Goal: Information Seeking & Learning: Check status

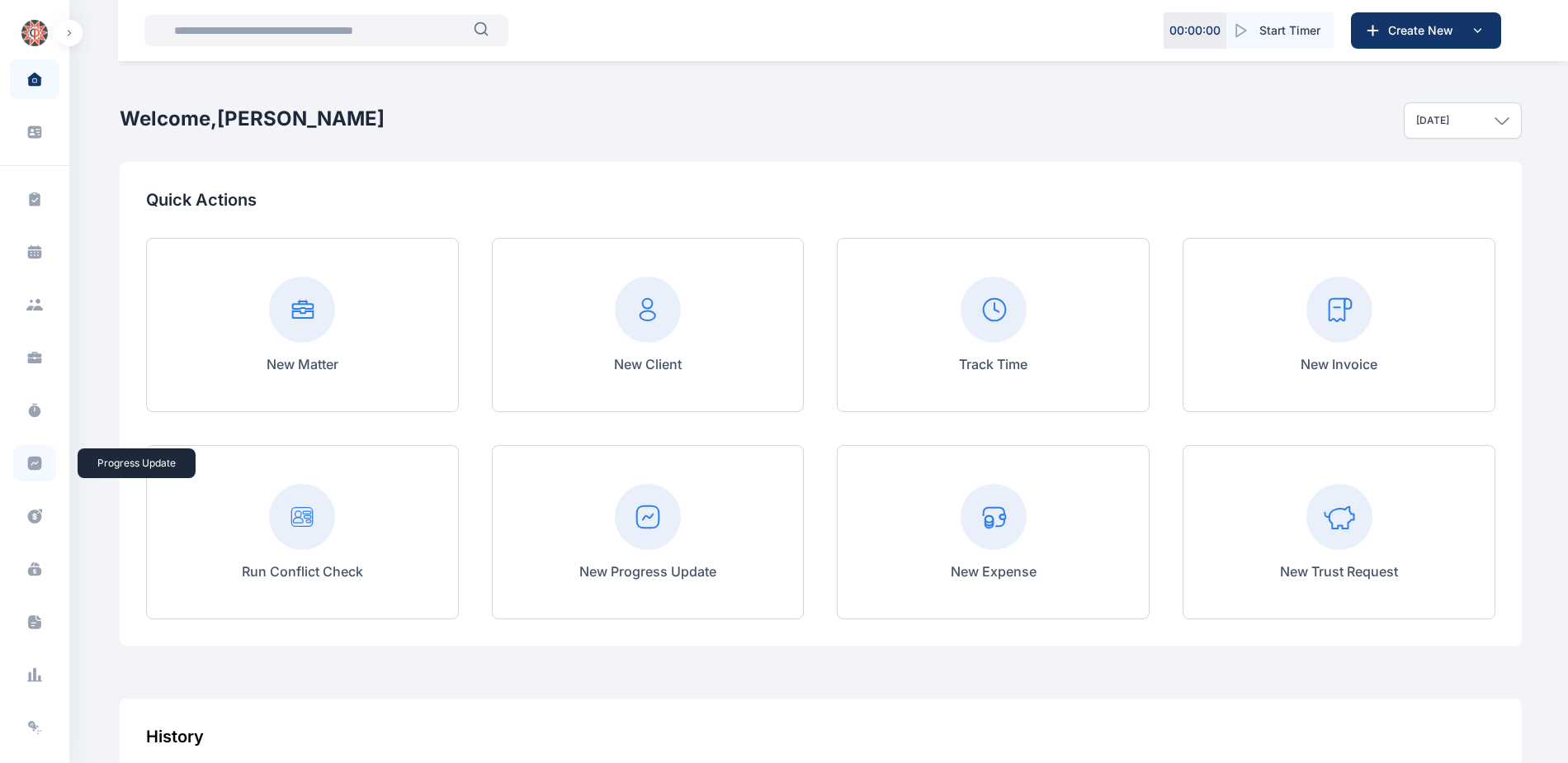
click at [33, 468] on icon at bounding box center [35, 463] width 14 height 14
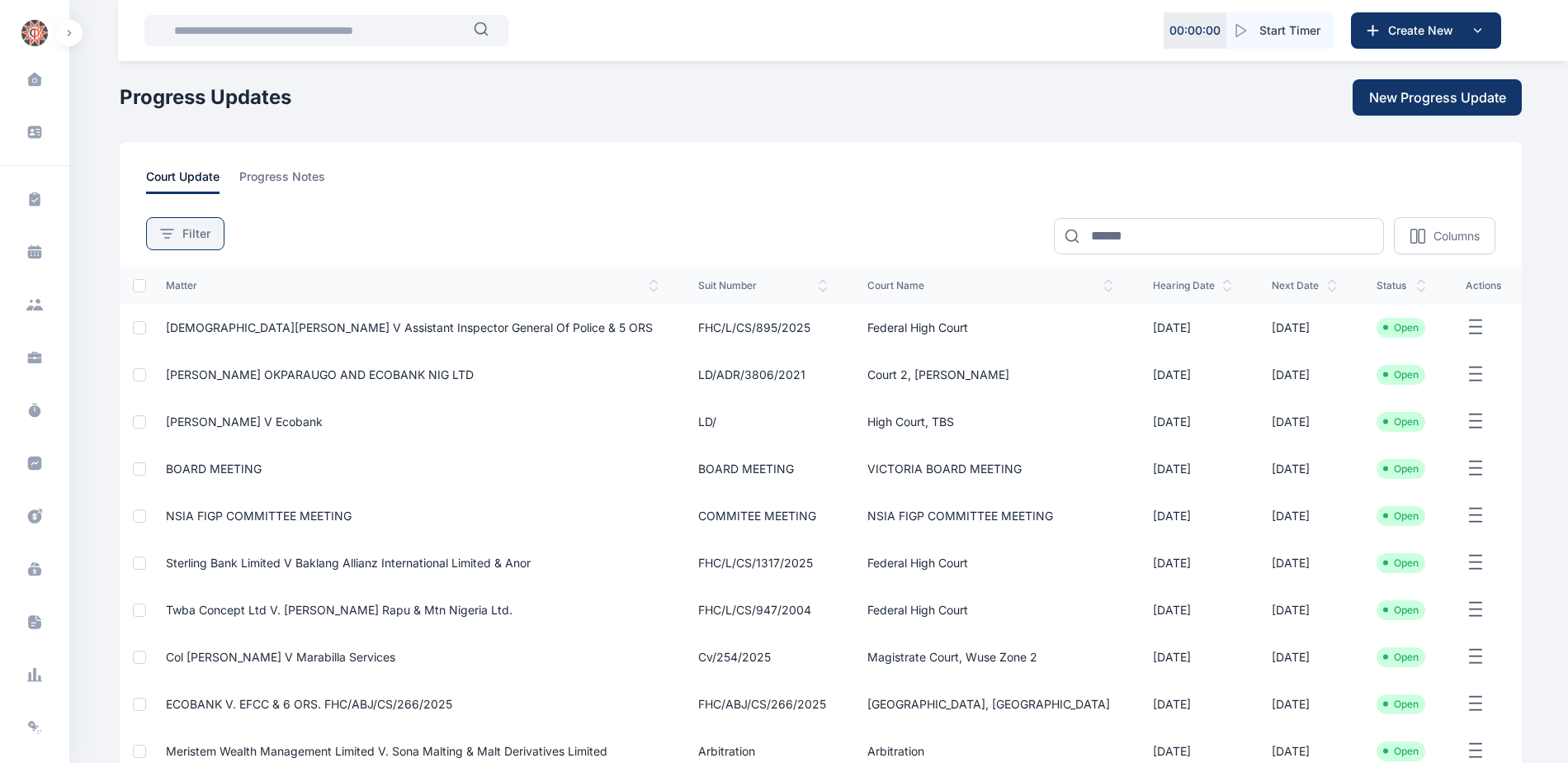
click at [193, 222] on button "Filter" at bounding box center [186, 233] width 79 height 33
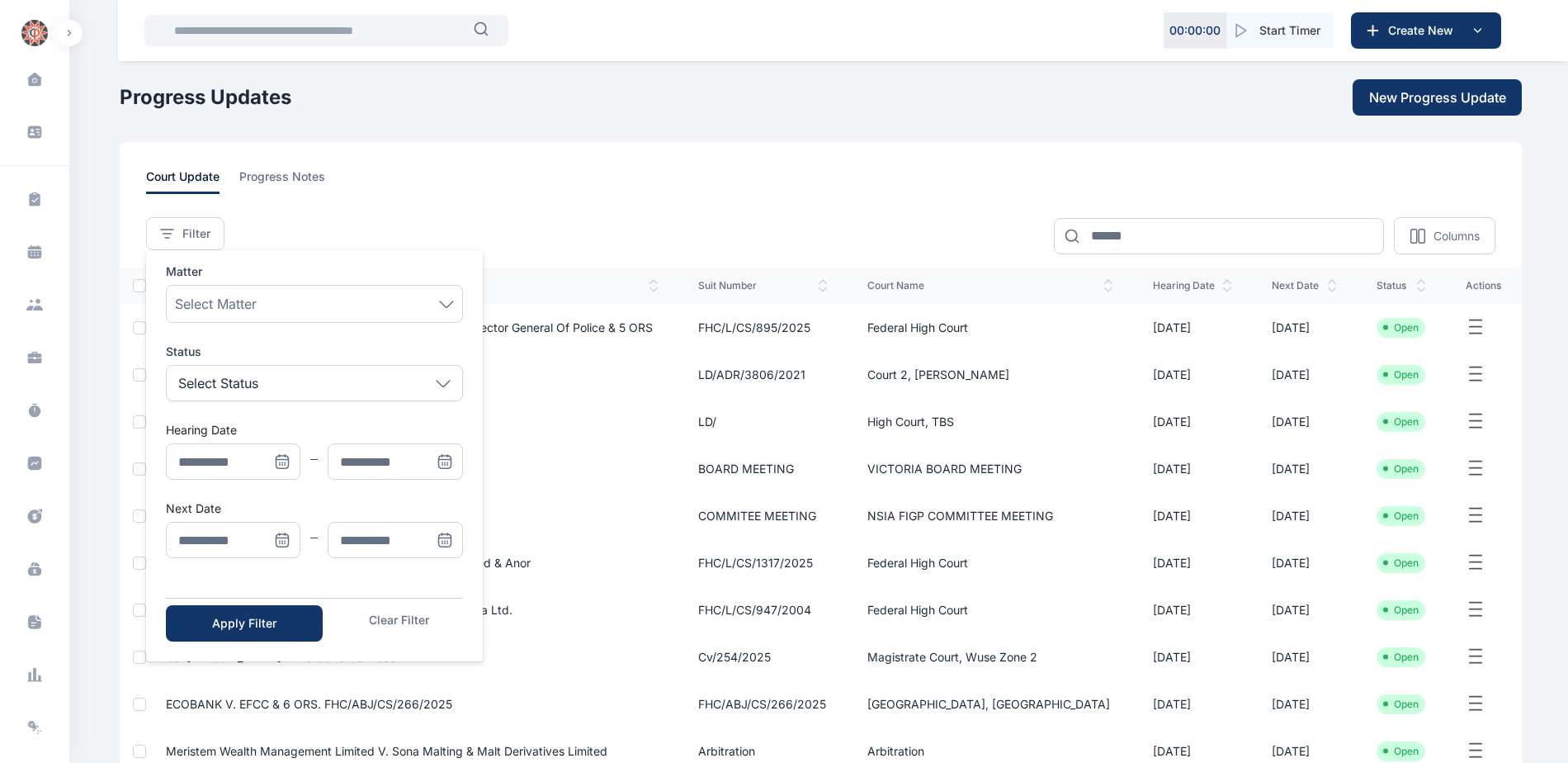
click at [282, 461] on icon "Menu" at bounding box center [282, 462] width 17 height 17
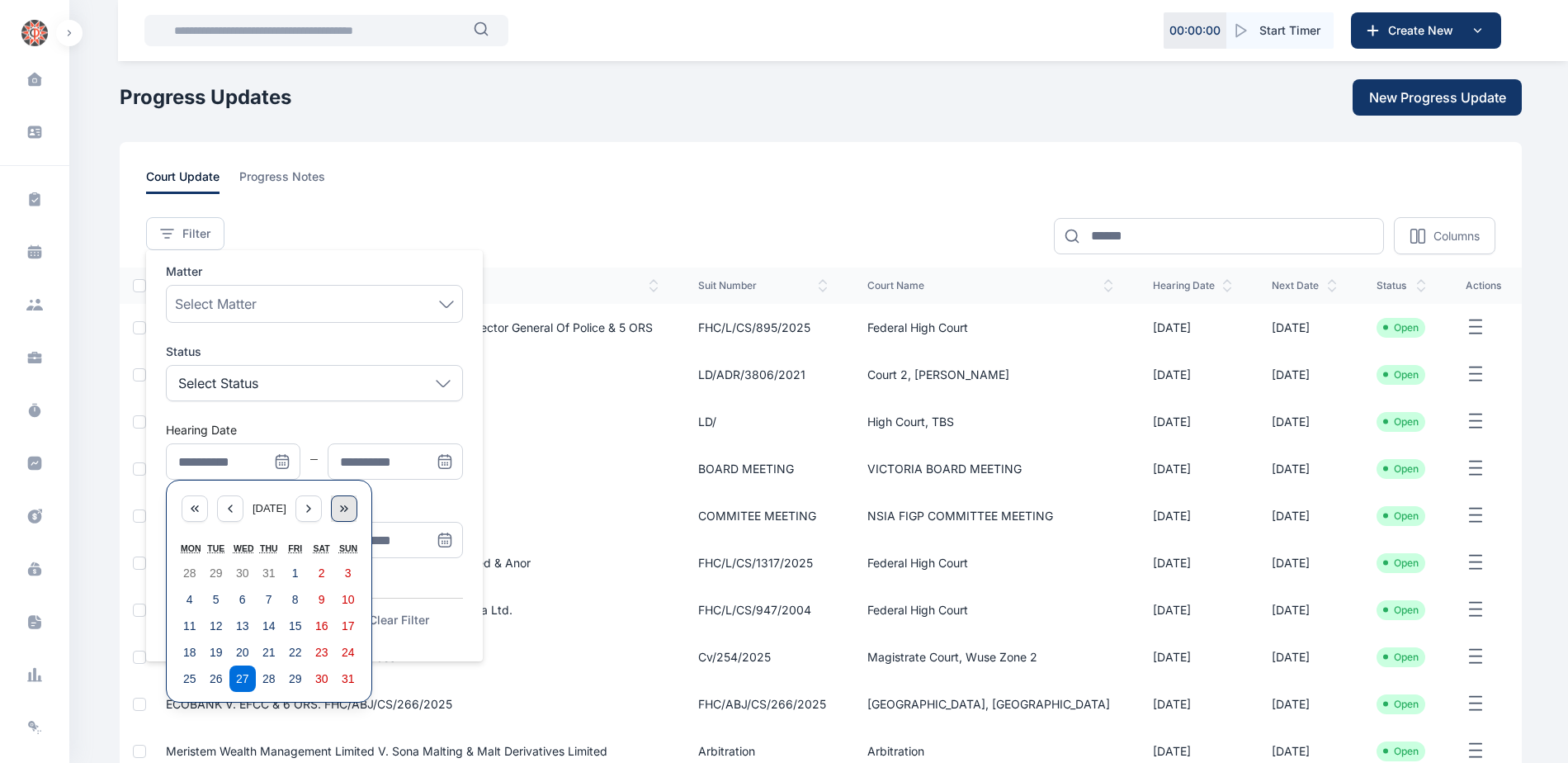
click at [343, 509] on icon "Menu" at bounding box center [342, 509] width 3 height 6
click at [202, 507] on div "Menu" at bounding box center [194, 509] width 26 height 26
click at [312, 510] on icon "Menu" at bounding box center [309, 509] width 13 height 13
click at [190, 570] on abbr "1" at bounding box center [190, 572] width 7 height 13
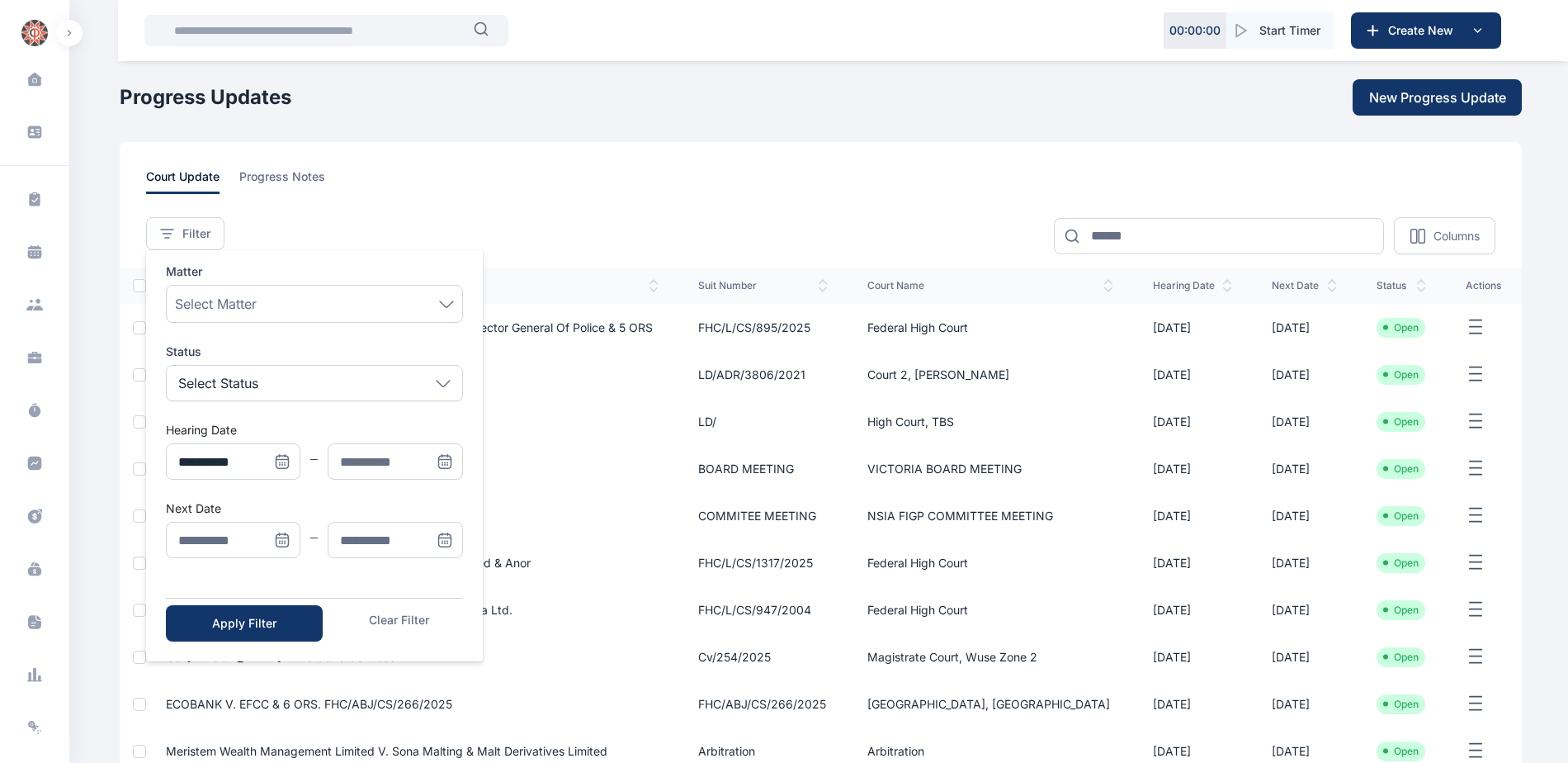
type input "**********"
click at [434, 457] on span "Menu" at bounding box center [445, 461] width 37 height 37
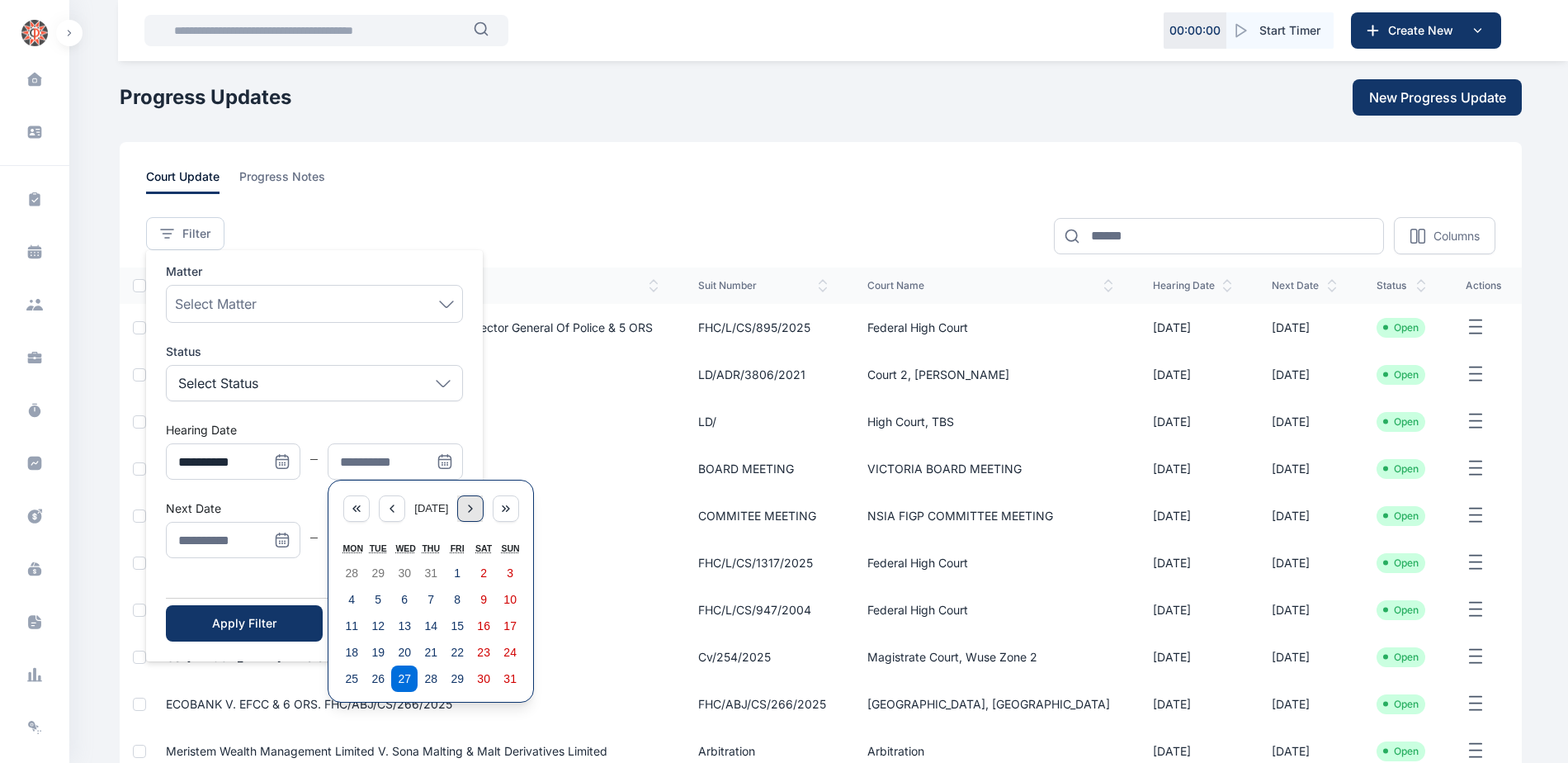
click at [480, 516] on div "Menu" at bounding box center [470, 509] width 26 height 26
click at [464, 570] on button "5" at bounding box center [457, 572] width 26 height 26
type input "**********"
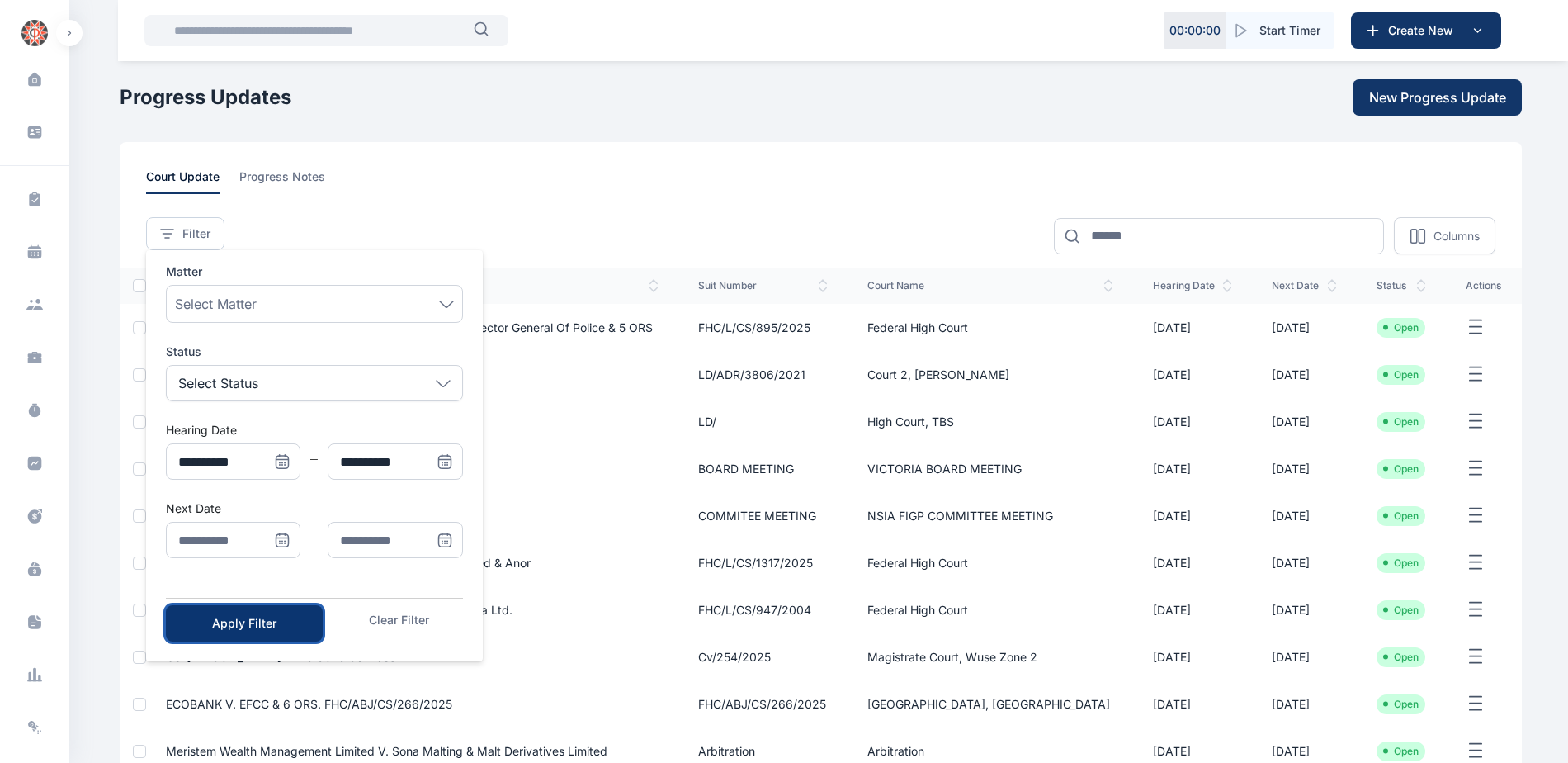
click at [251, 613] on button "Apply Filter" at bounding box center [244, 623] width 157 height 37
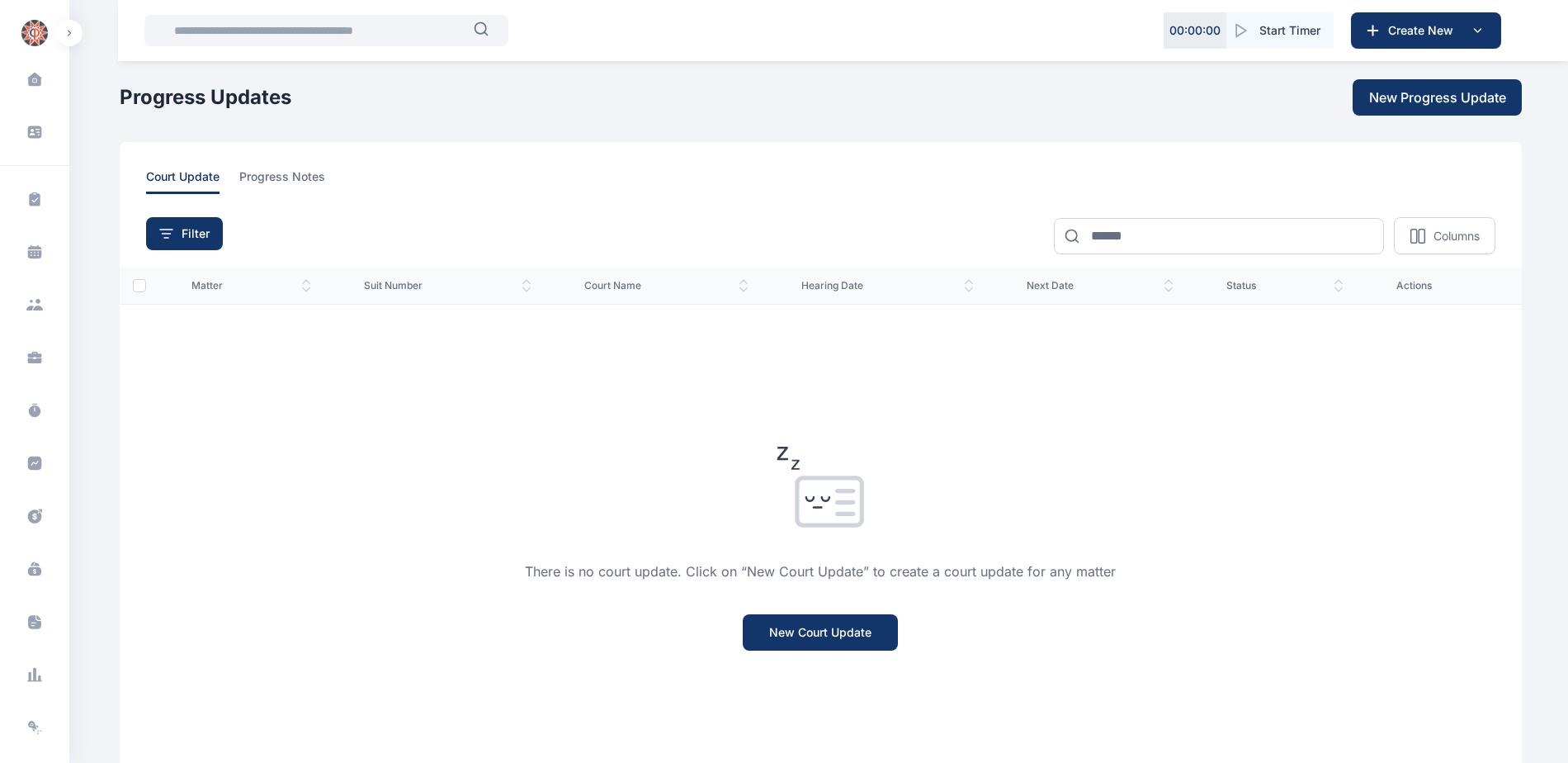
click at [177, 175] on span "court update" at bounding box center [183, 180] width 73 height 25
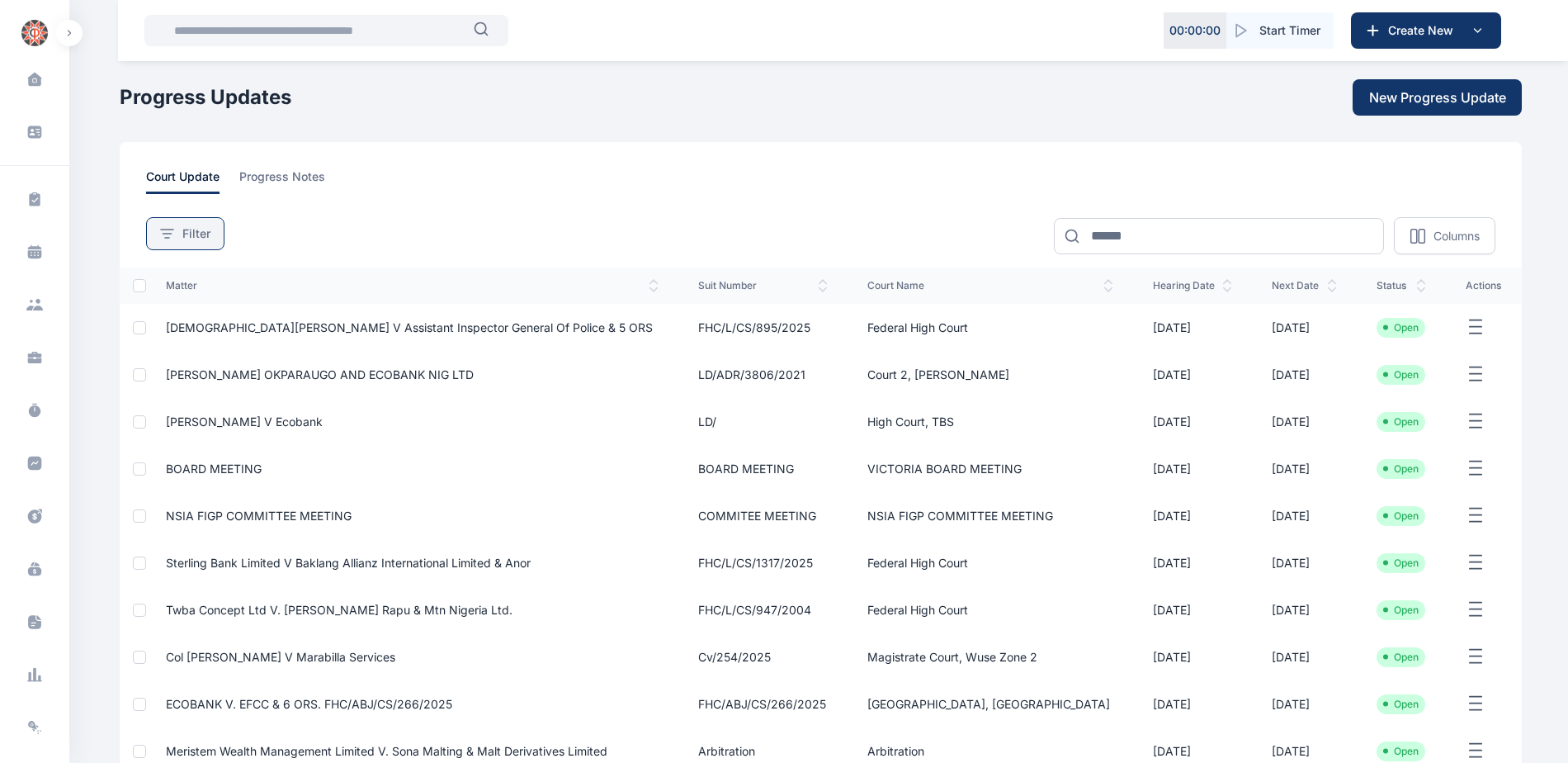
click at [206, 240] on span "Filter" at bounding box center [196, 234] width 28 height 17
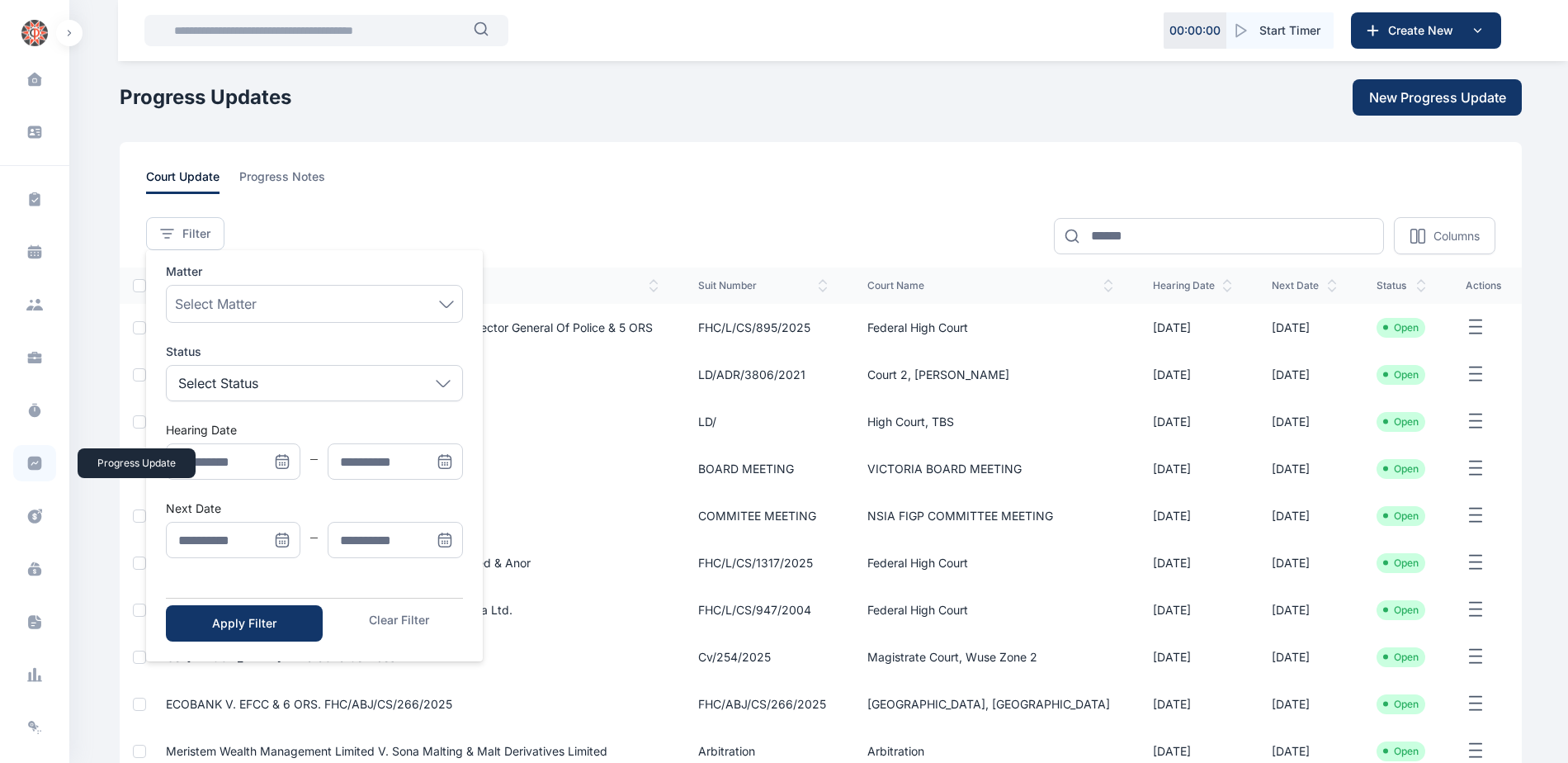
click at [26, 455] on icon at bounding box center [35, 464] width 17 height 17
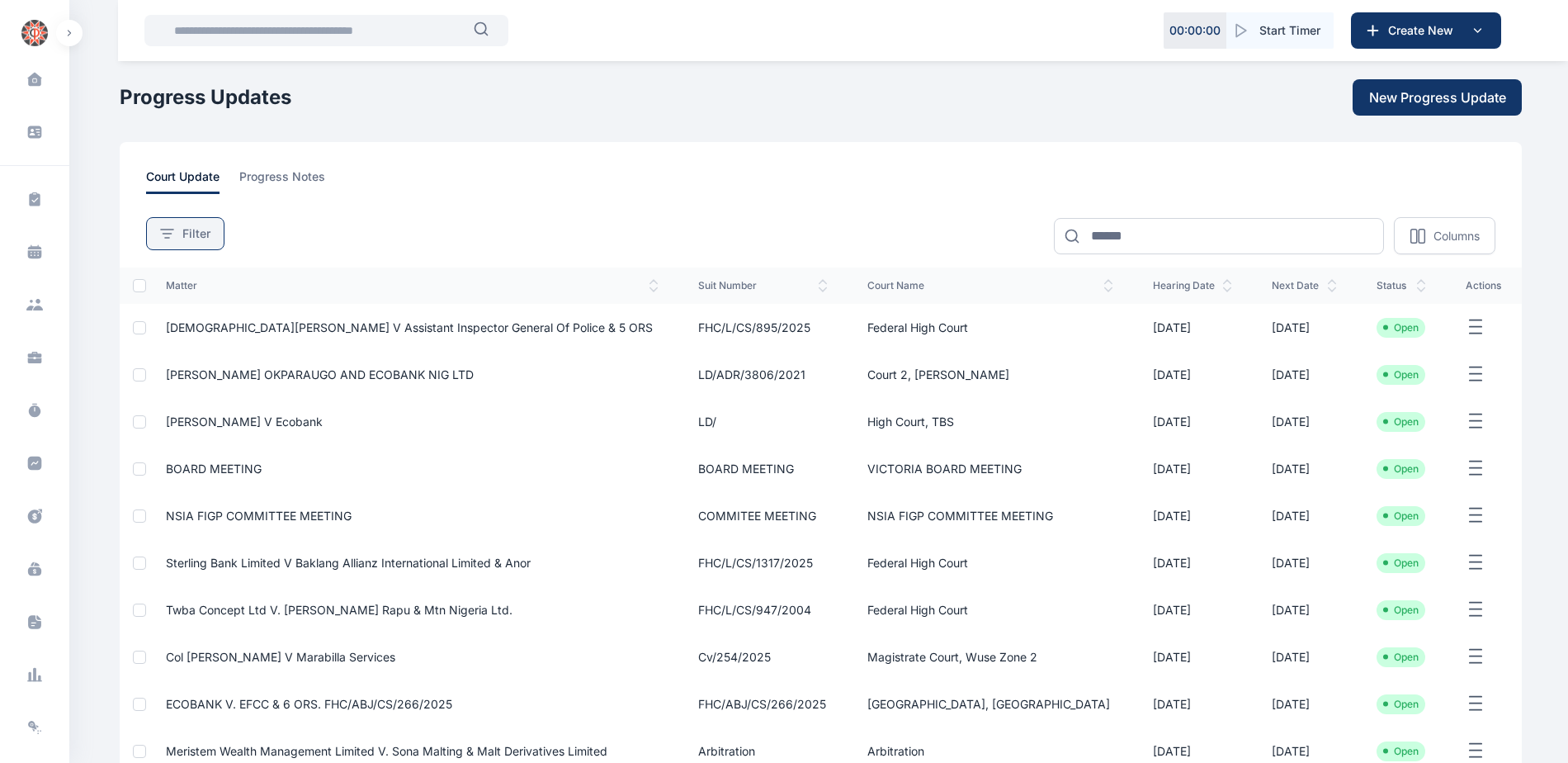
click at [206, 244] on button "Filter" at bounding box center [186, 233] width 79 height 33
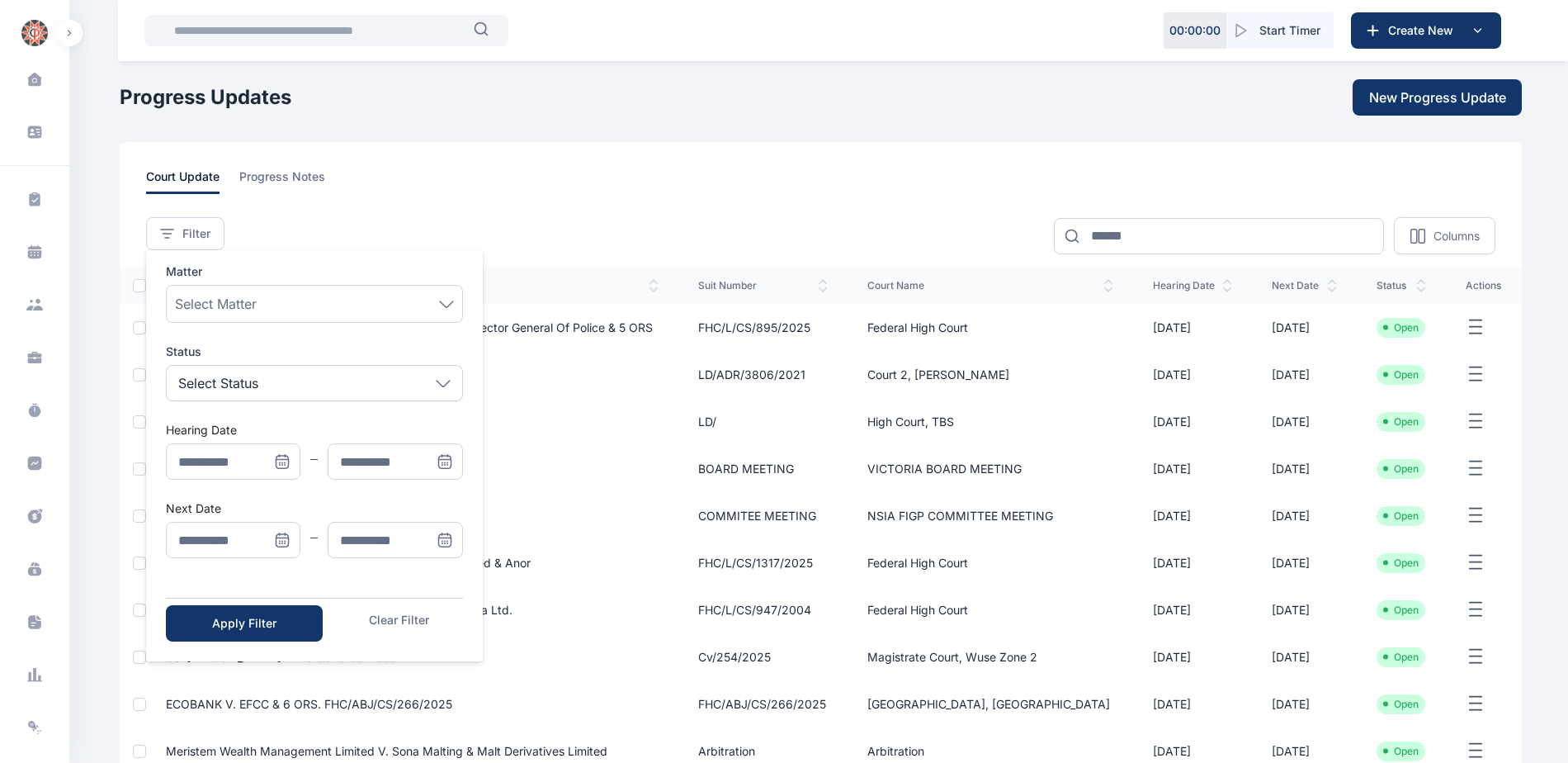
click at [277, 537] on icon "Menu" at bounding box center [282, 540] width 12 height 12
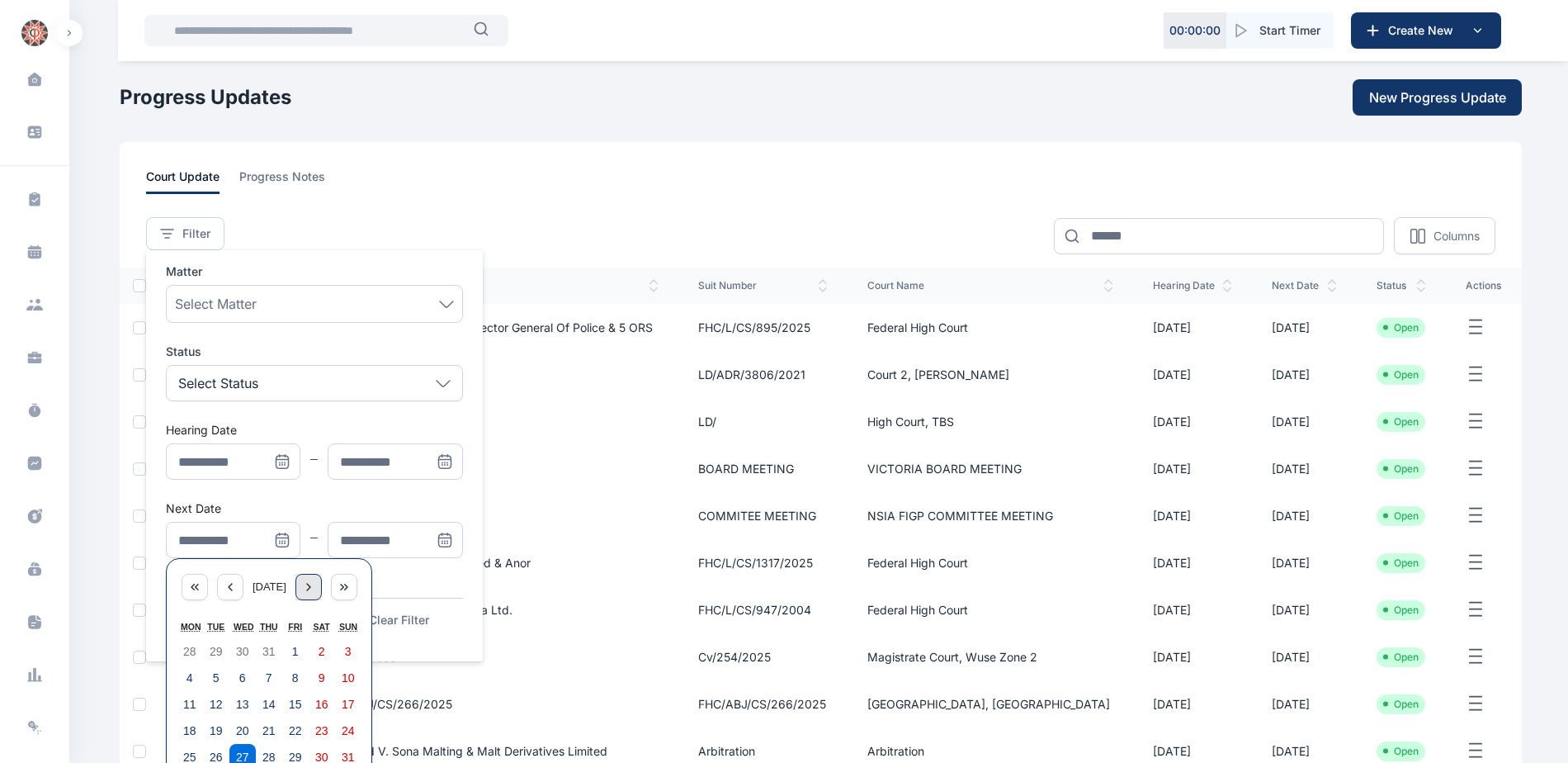
click at [311, 590] on icon "Menu" at bounding box center [309, 587] width 4 height 7
click at [192, 649] on abbr "1" at bounding box center [190, 651] width 7 height 13
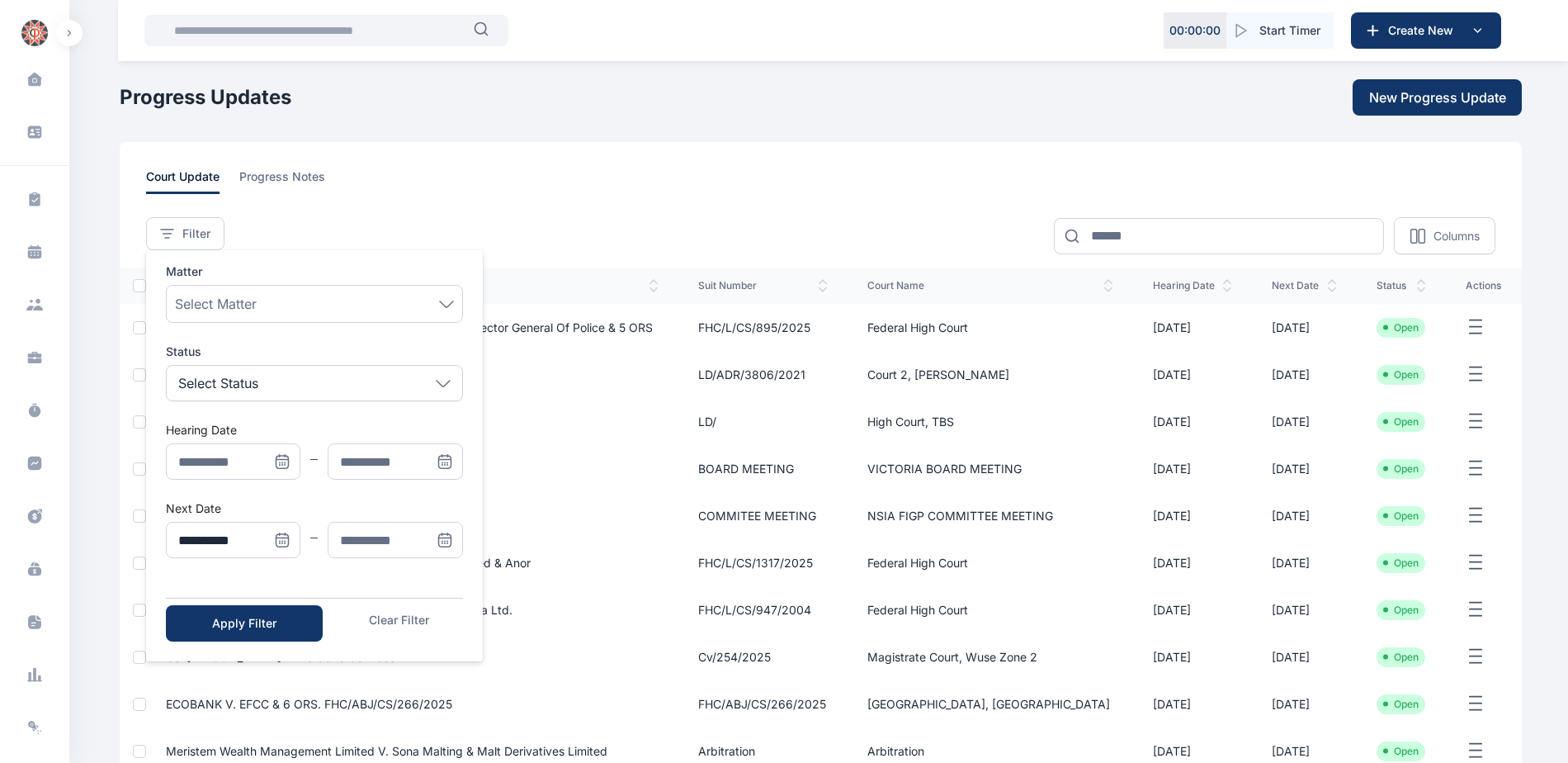
type input "**********"
click at [450, 538] on icon "Menu" at bounding box center [444, 540] width 12 height 12
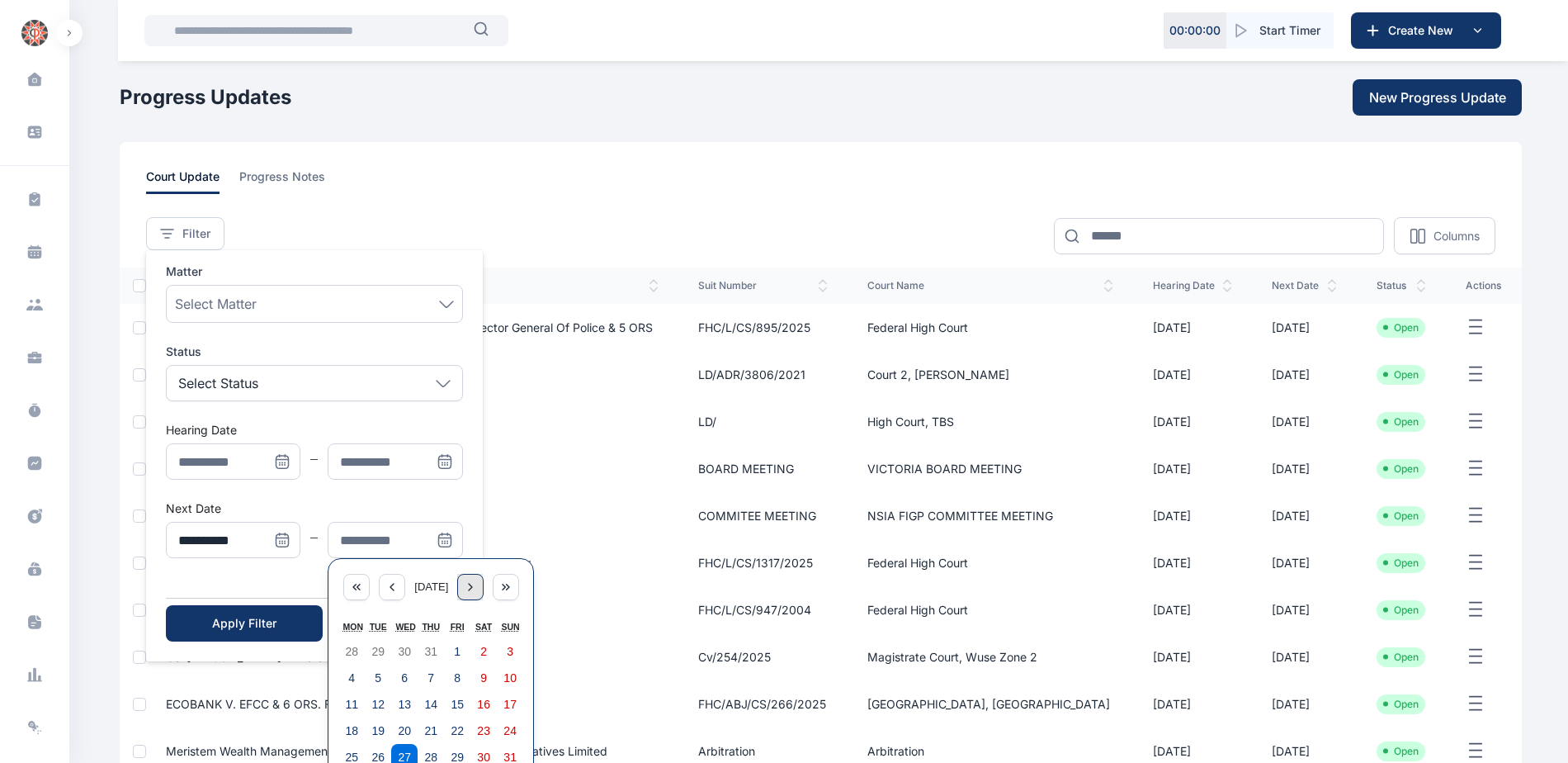
click at [483, 595] on div "Menu" at bounding box center [470, 587] width 26 height 26
click at [456, 656] on abbr "5" at bounding box center [457, 651] width 7 height 13
type input "**********"
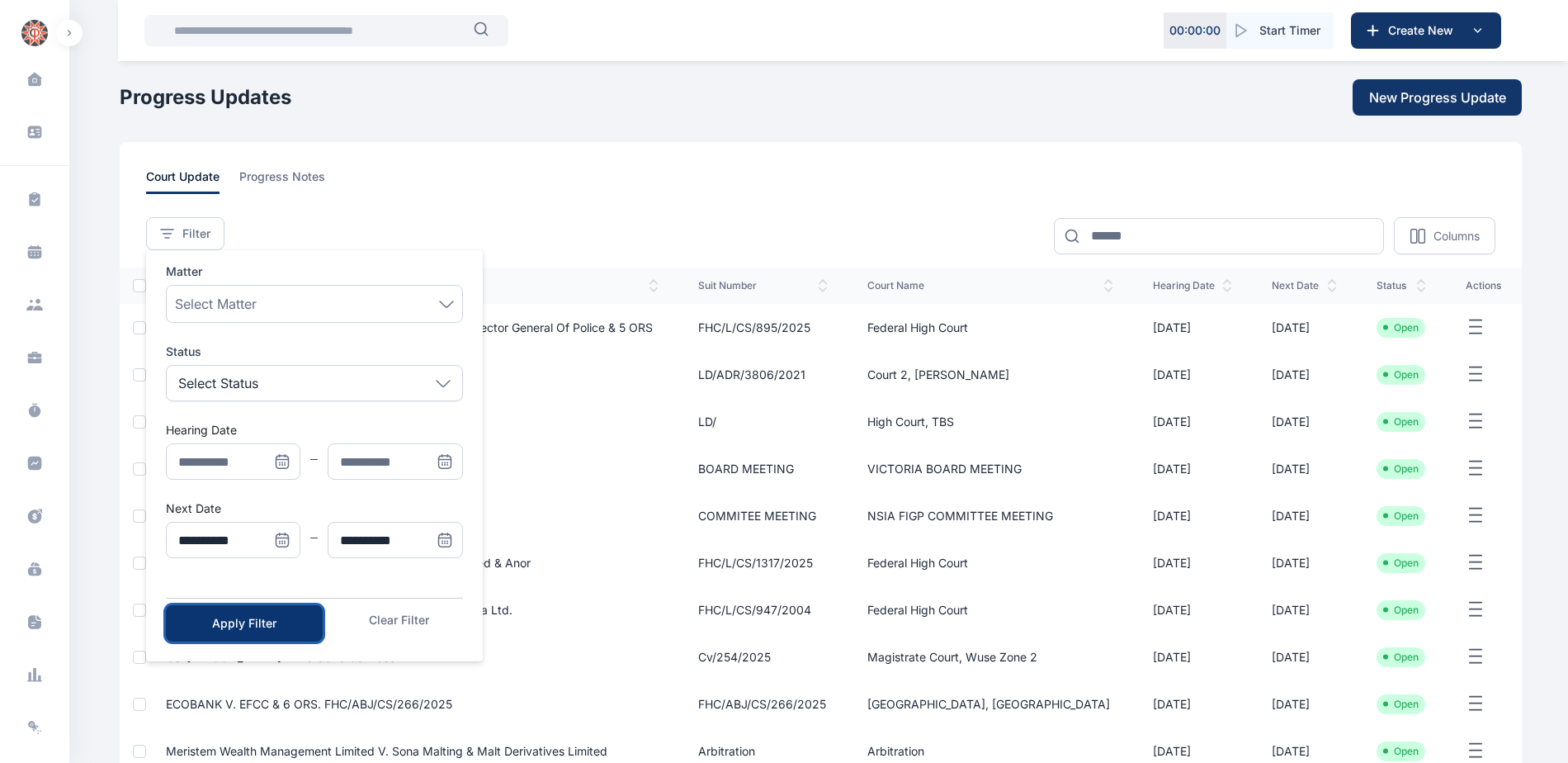
click at [284, 618] on div "Apply Filter" at bounding box center [244, 623] width 104 height 17
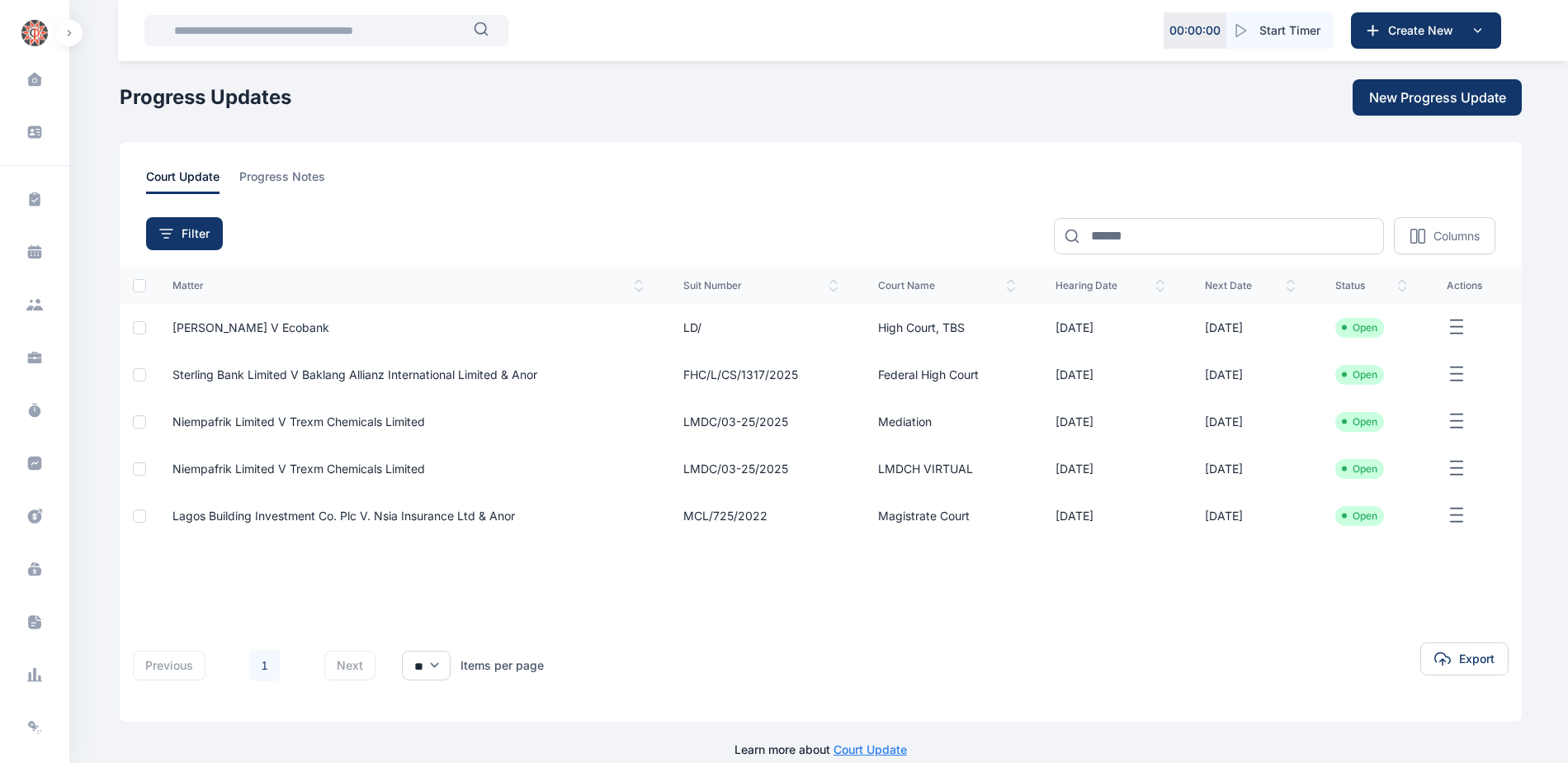
click at [366, 468] on span "Niempafrik Limited v Trexm Chemicals Limited" at bounding box center [298, 468] width 252 height 14
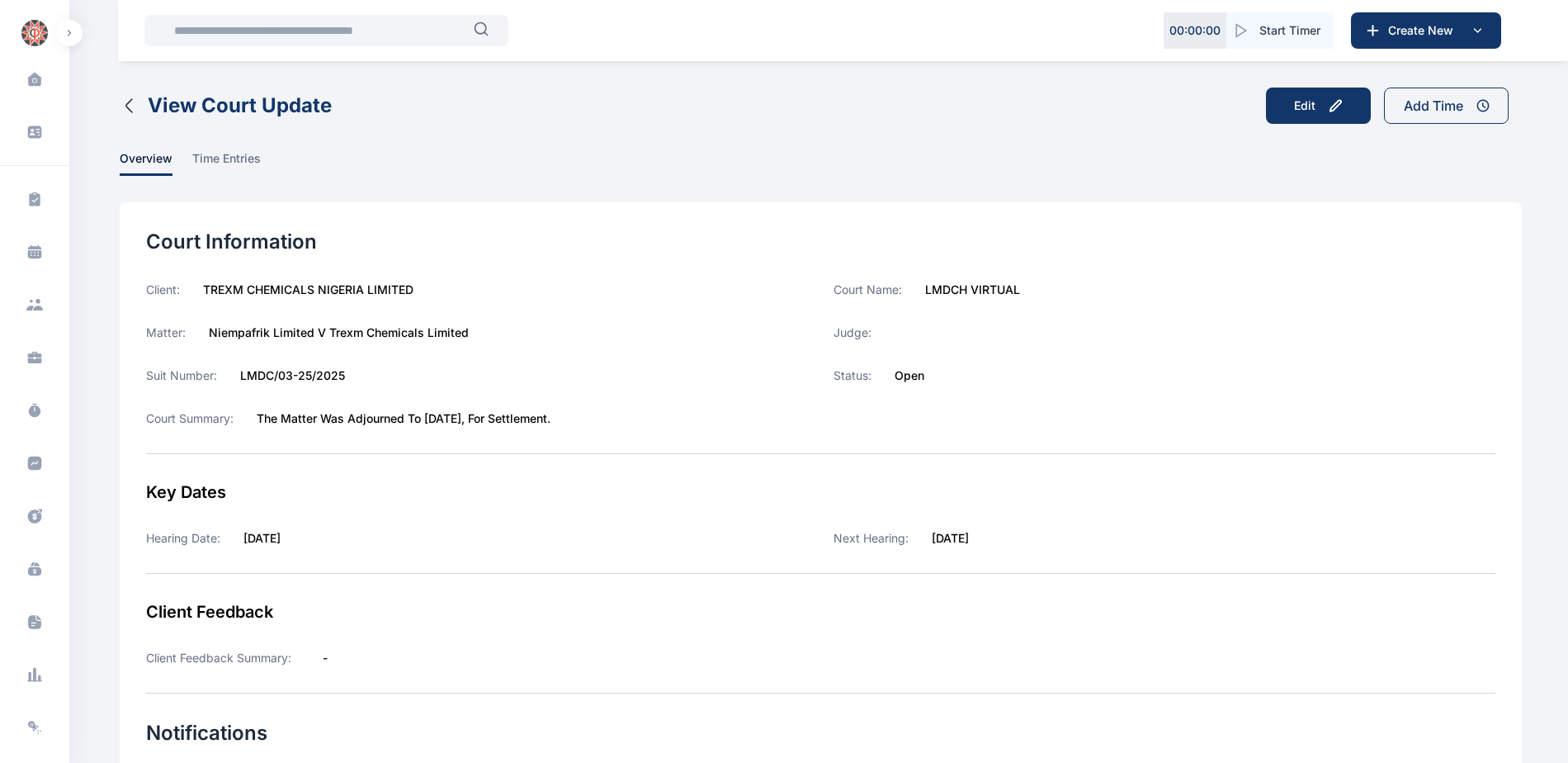
click at [129, 114] on icon "button" at bounding box center [129, 105] width 20 height 20
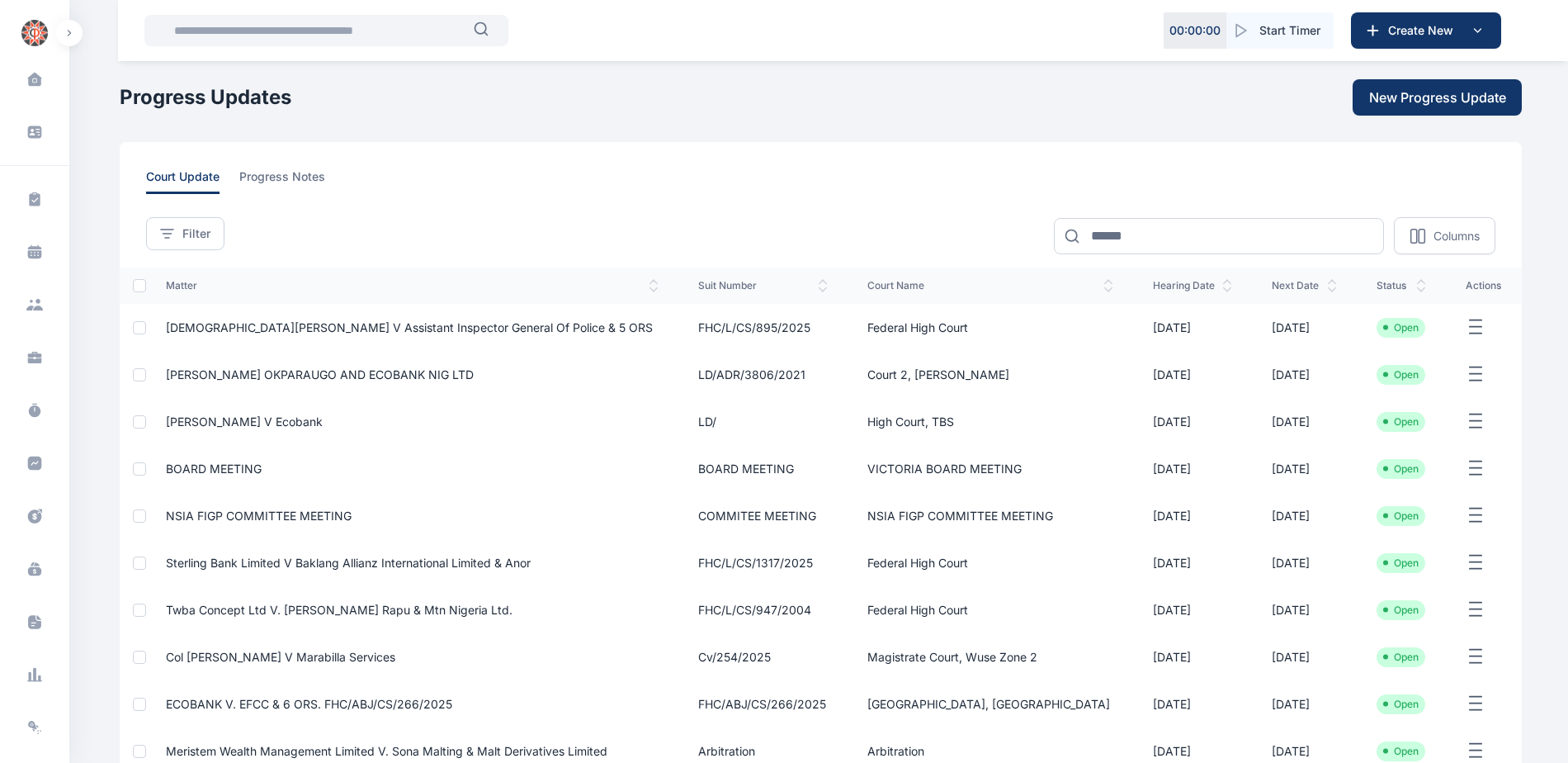
click at [175, 185] on span "court update" at bounding box center [183, 180] width 73 height 25
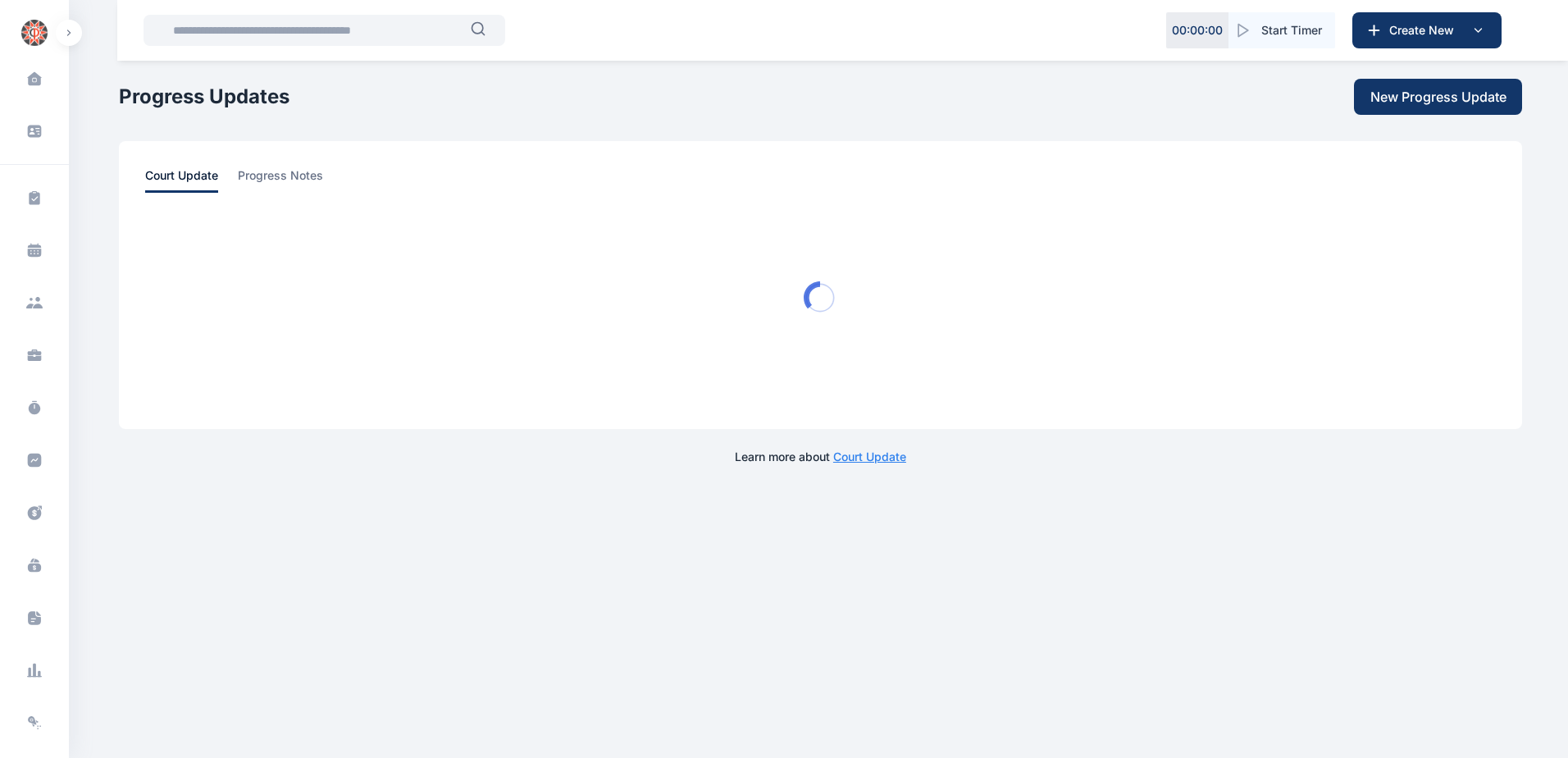
click at [175, 225] on div at bounding box center [821, 297] width 1351 height 210
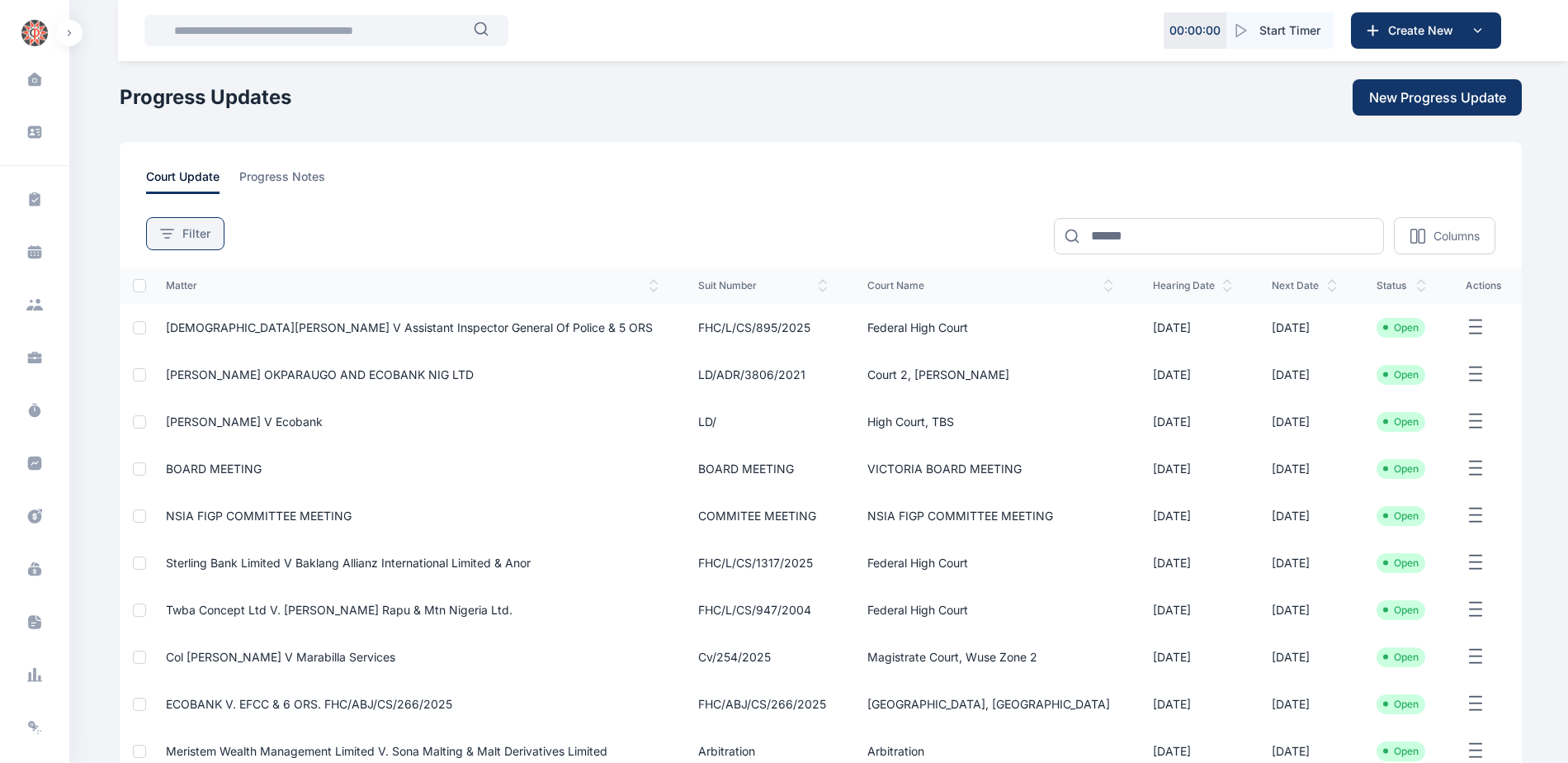
click at [175, 236] on div "Filter" at bounding box center [186, 234] width 51 height 17
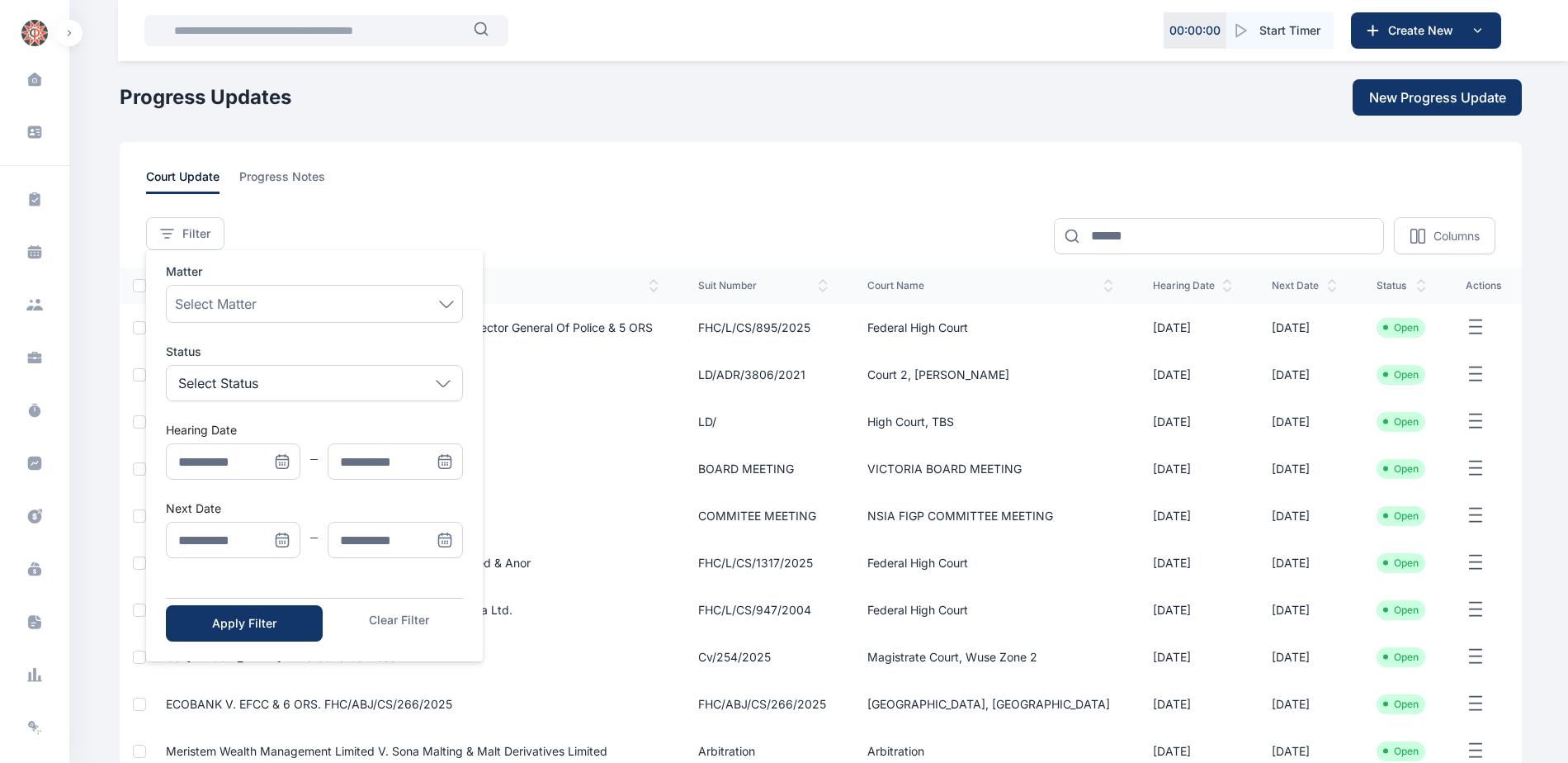
click at [279, 542] on icon "Menu" at bounding box center [282, 540] width 17 height 17
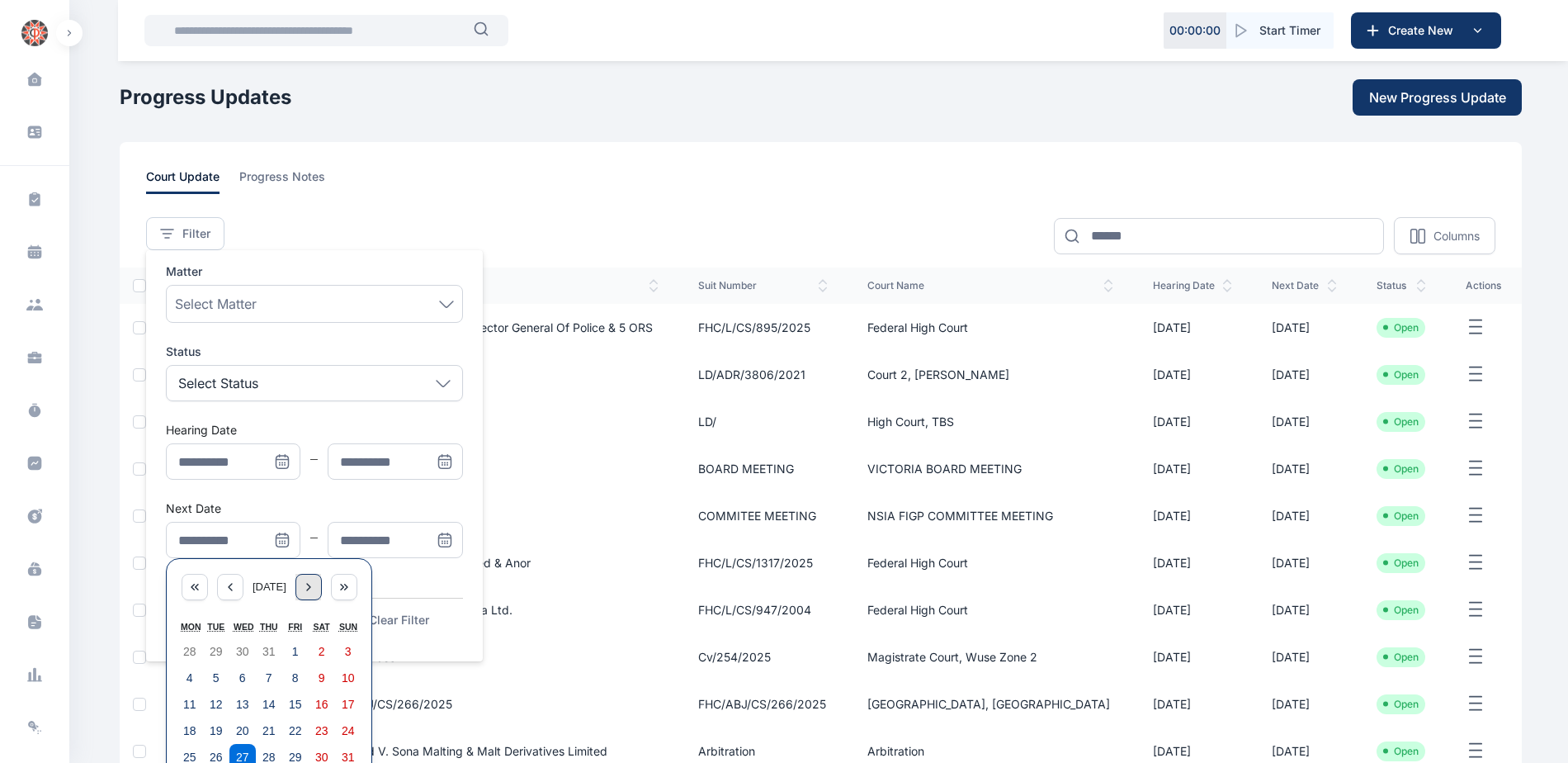
click at [311, 590] on icon "Menu" at bounding box center [309, 587] width 4 height 7
click at [188, 660] on button "1" at bounding box center [190, 651] width 26 height 26
type input "**********"
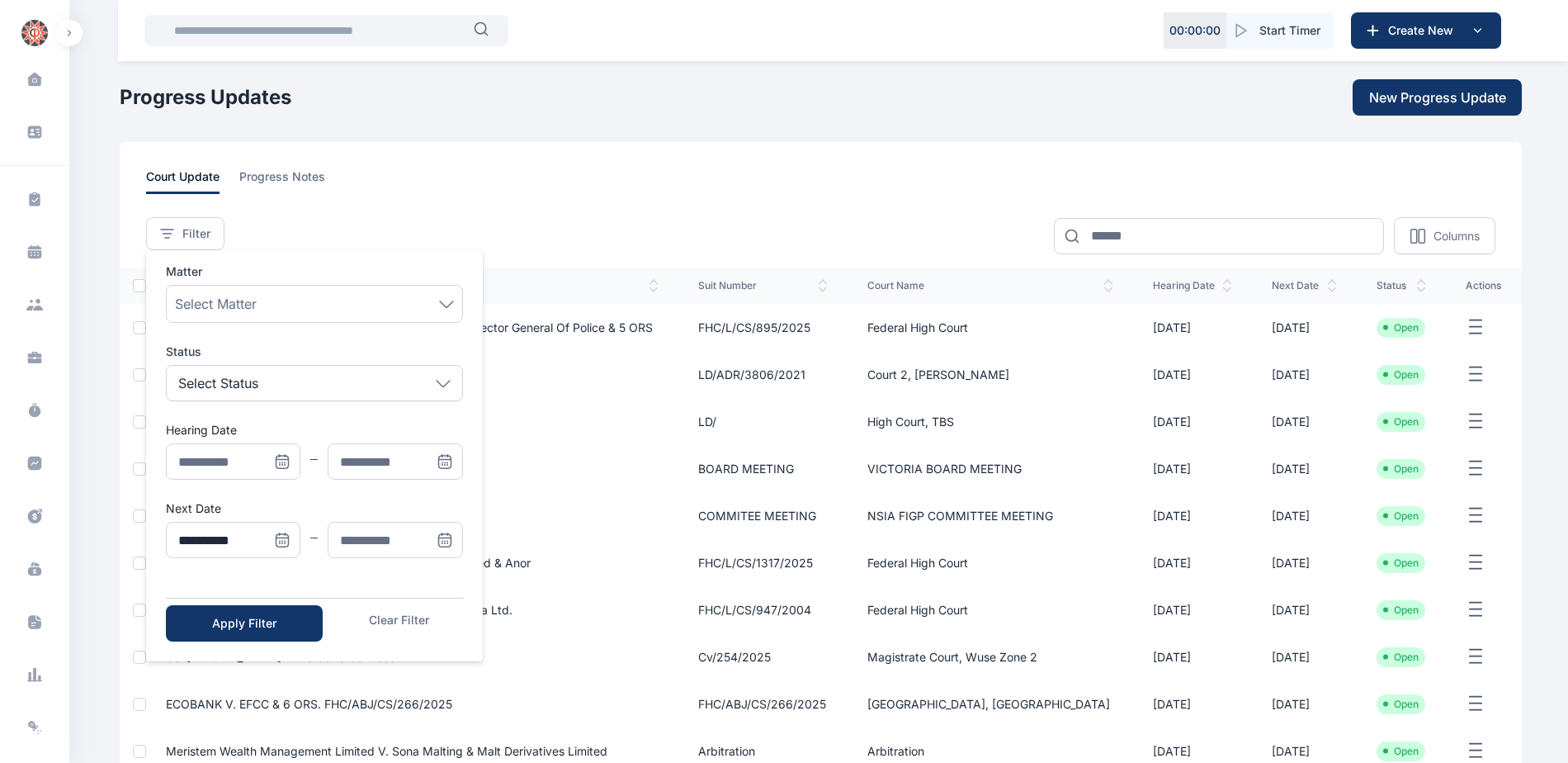
click at [434, 546] on span "Menu" at bounding box center [445, 540] width 37 height 37
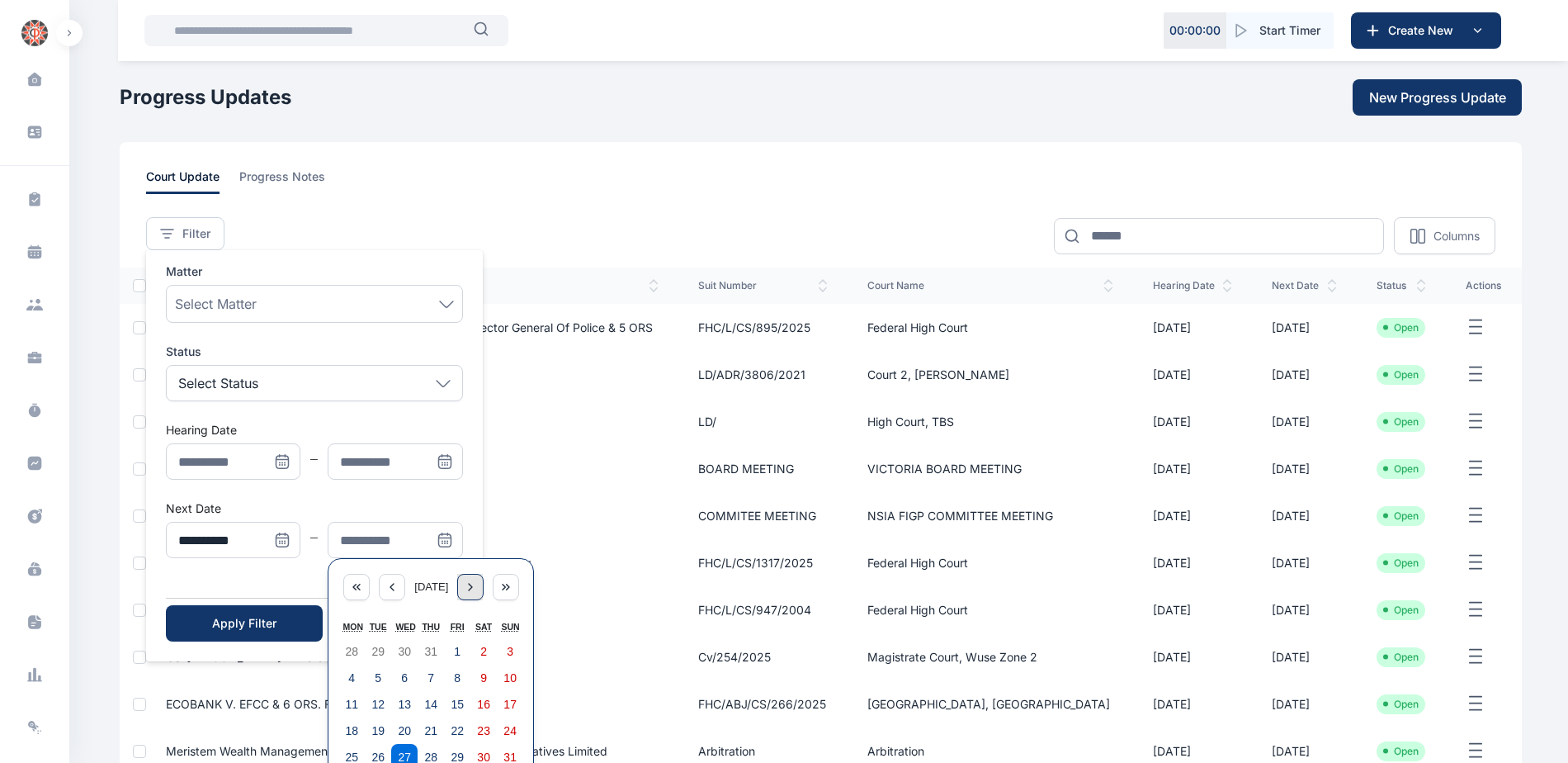
click at [483, 586] on div "Menu" at bounding box center [470, 587] width 26 height 26
click at [455, 654] on abbr "5" at bounding box center [457, 651] width 7 height 13
type input "**********"
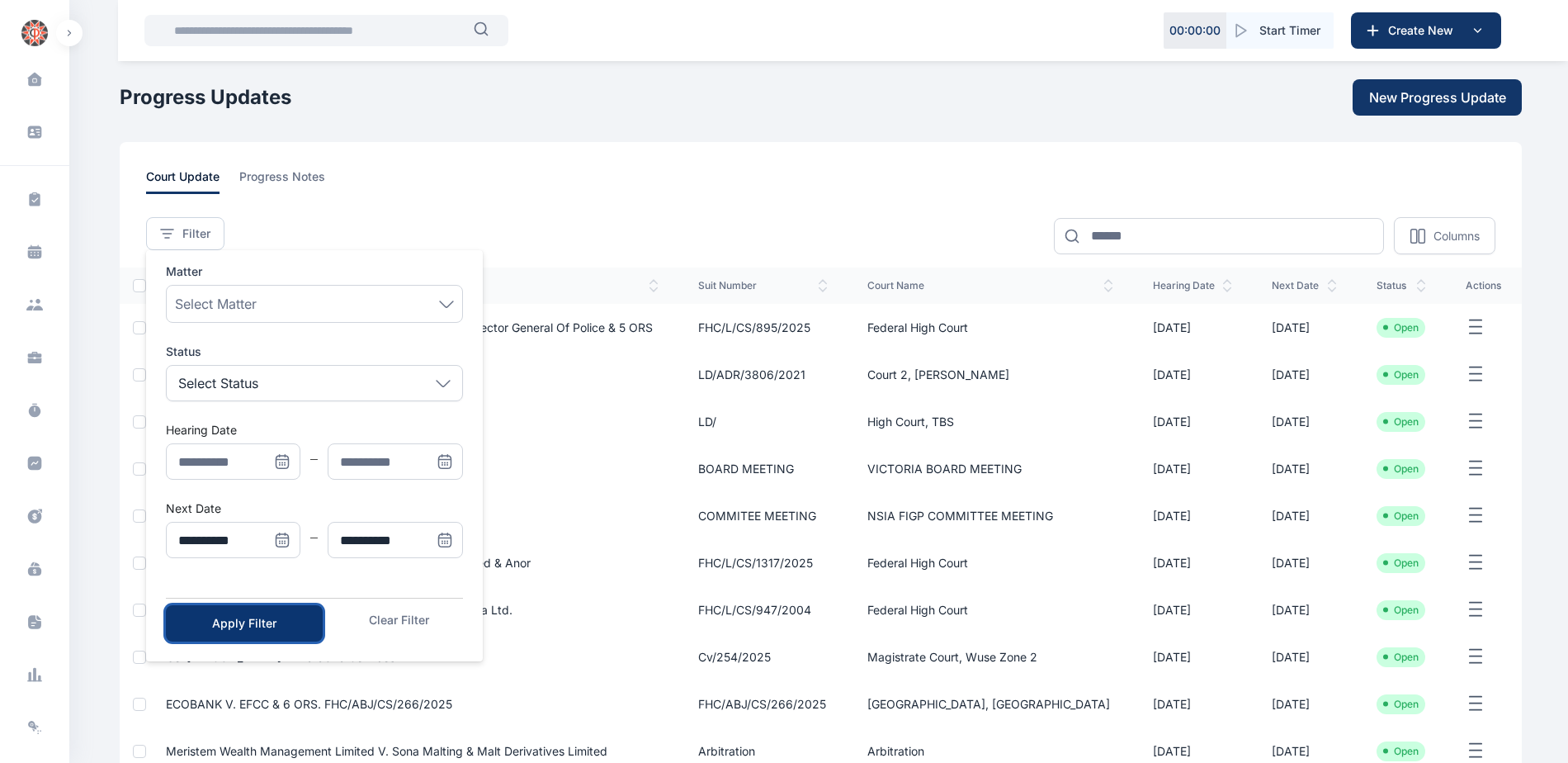
click at [297, 624] on button "Apply Filter" at bounding box center [244, 623] width 157 height 37
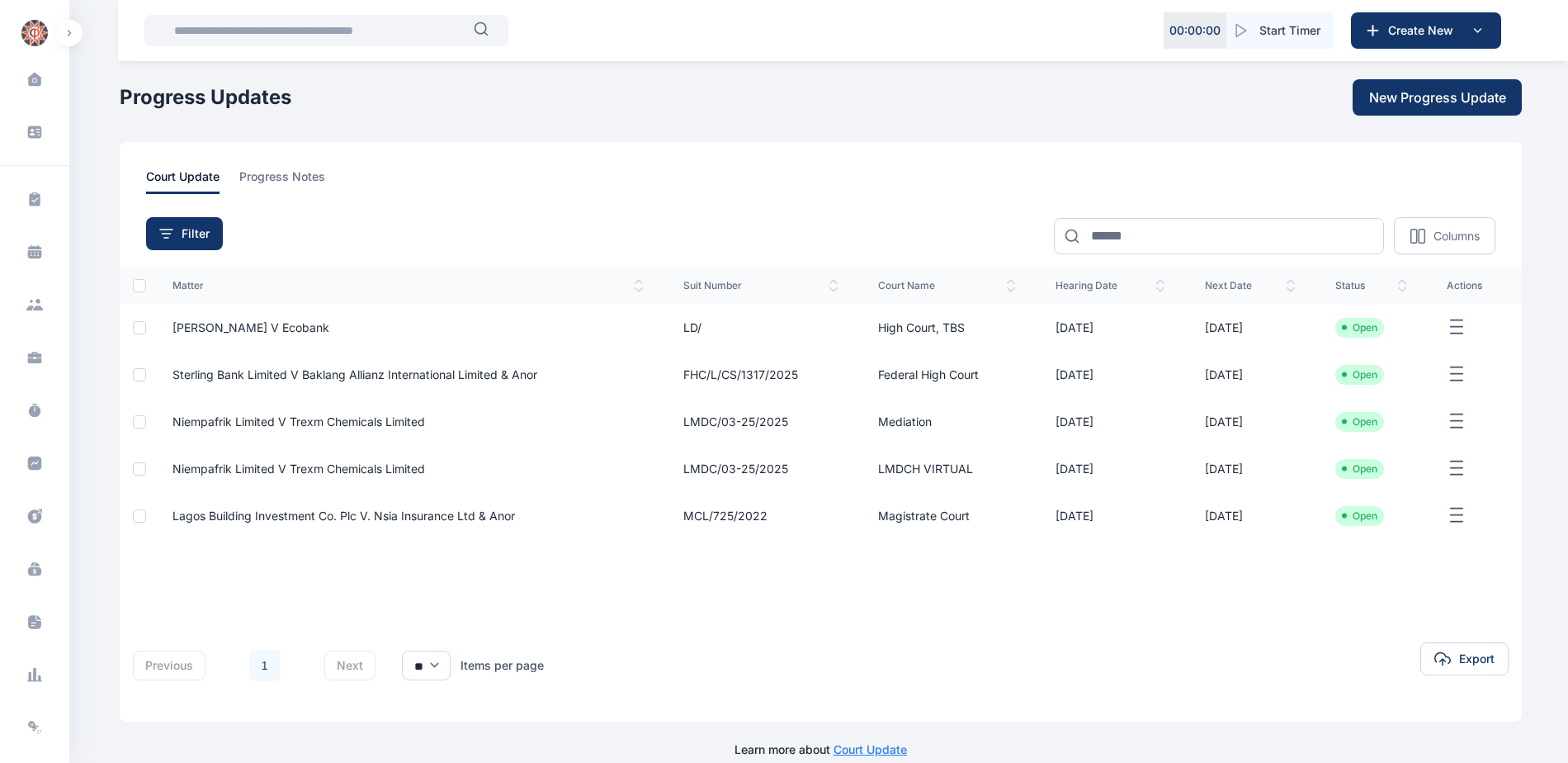
click at [445, 517] on span "Lagos Building Investment Co. Plc V. Nsia Insurance Ltd & Anor" at bounding box center [343, 515] width 343 height 14
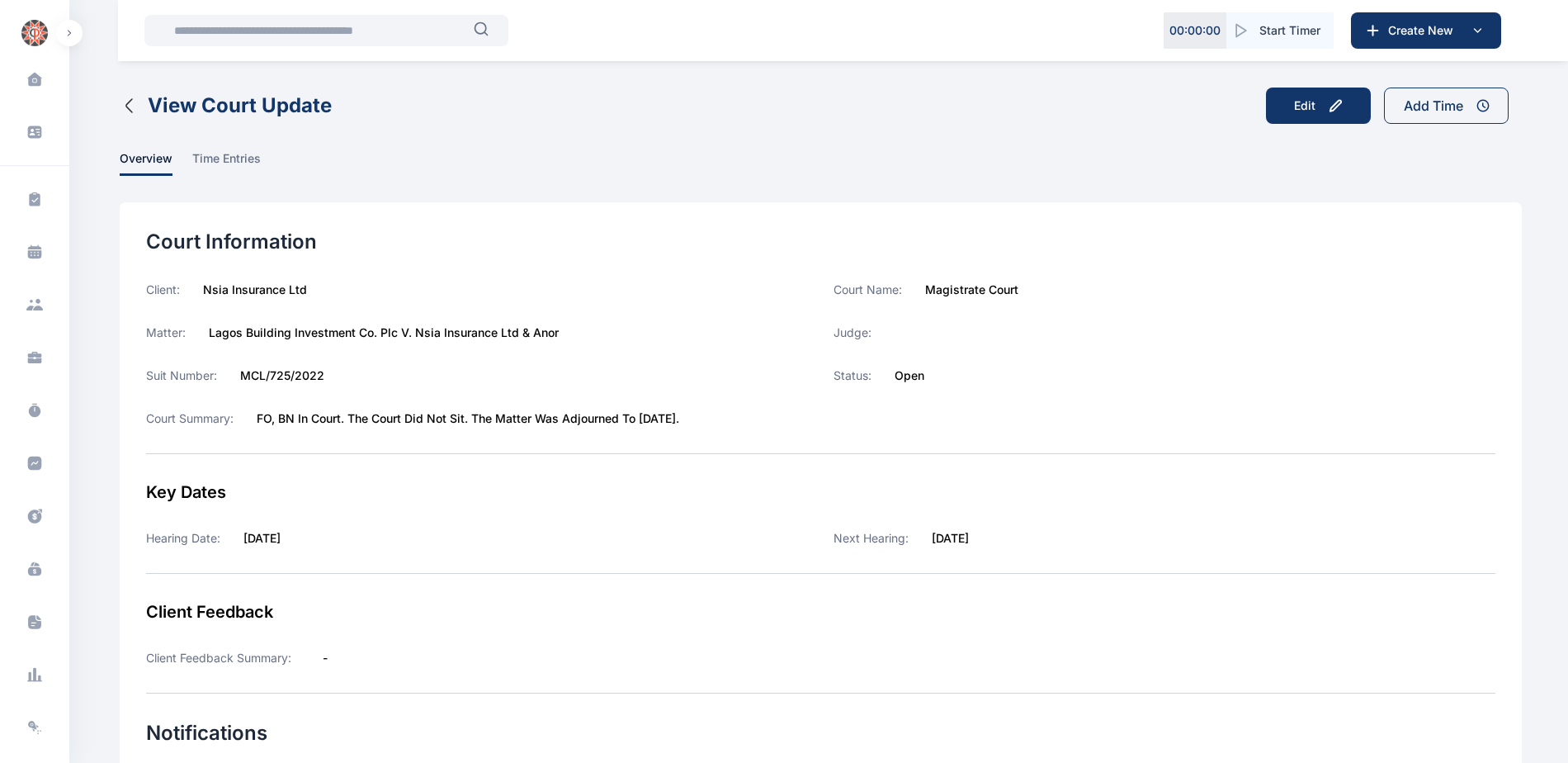
click at [133, 111] on icon "button" at bounding box center [129, 105] width 20 height 20
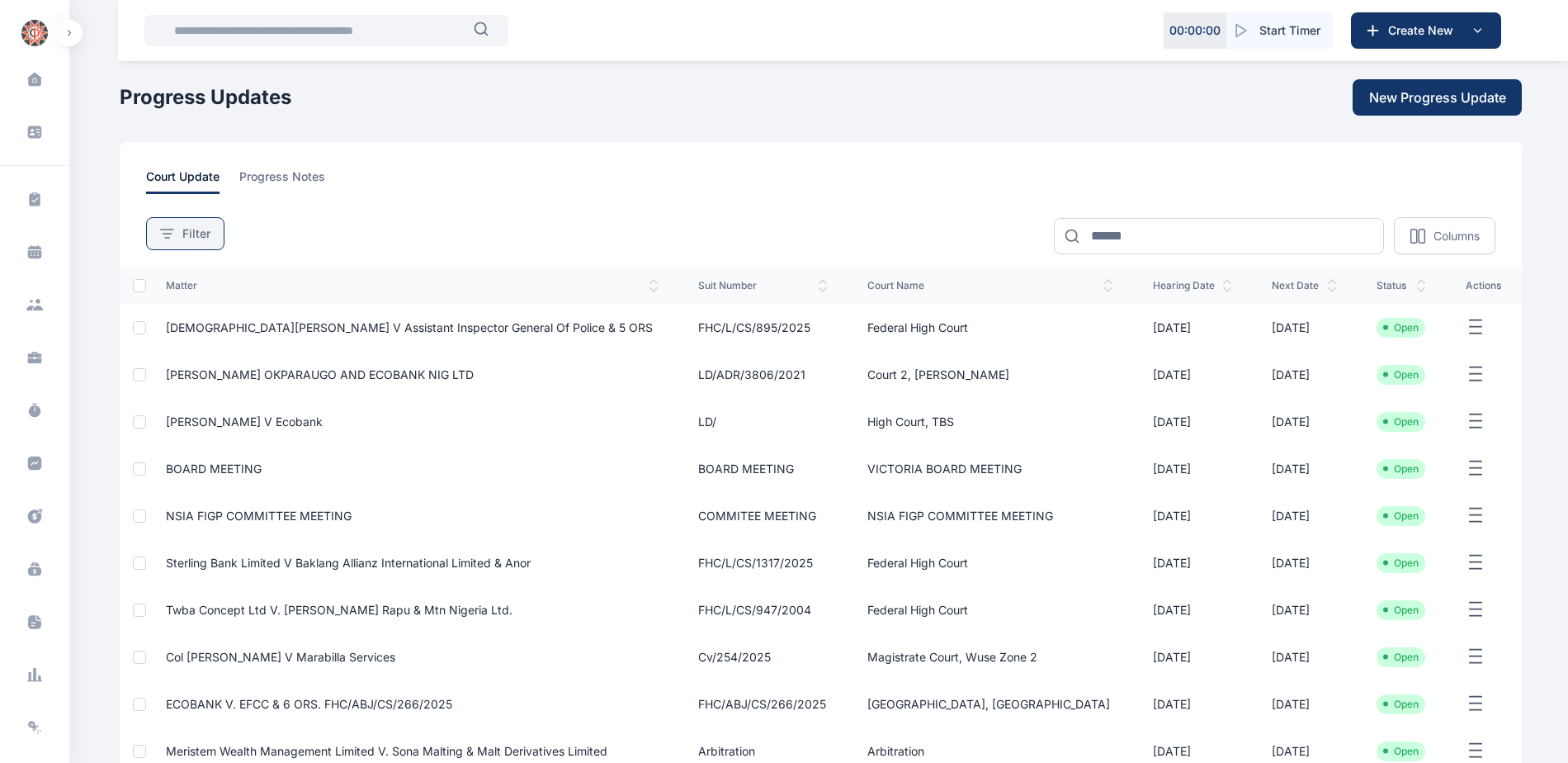
click at [194, 222] on button "Filter" at bounding box center [186, 233] width 79 height 33
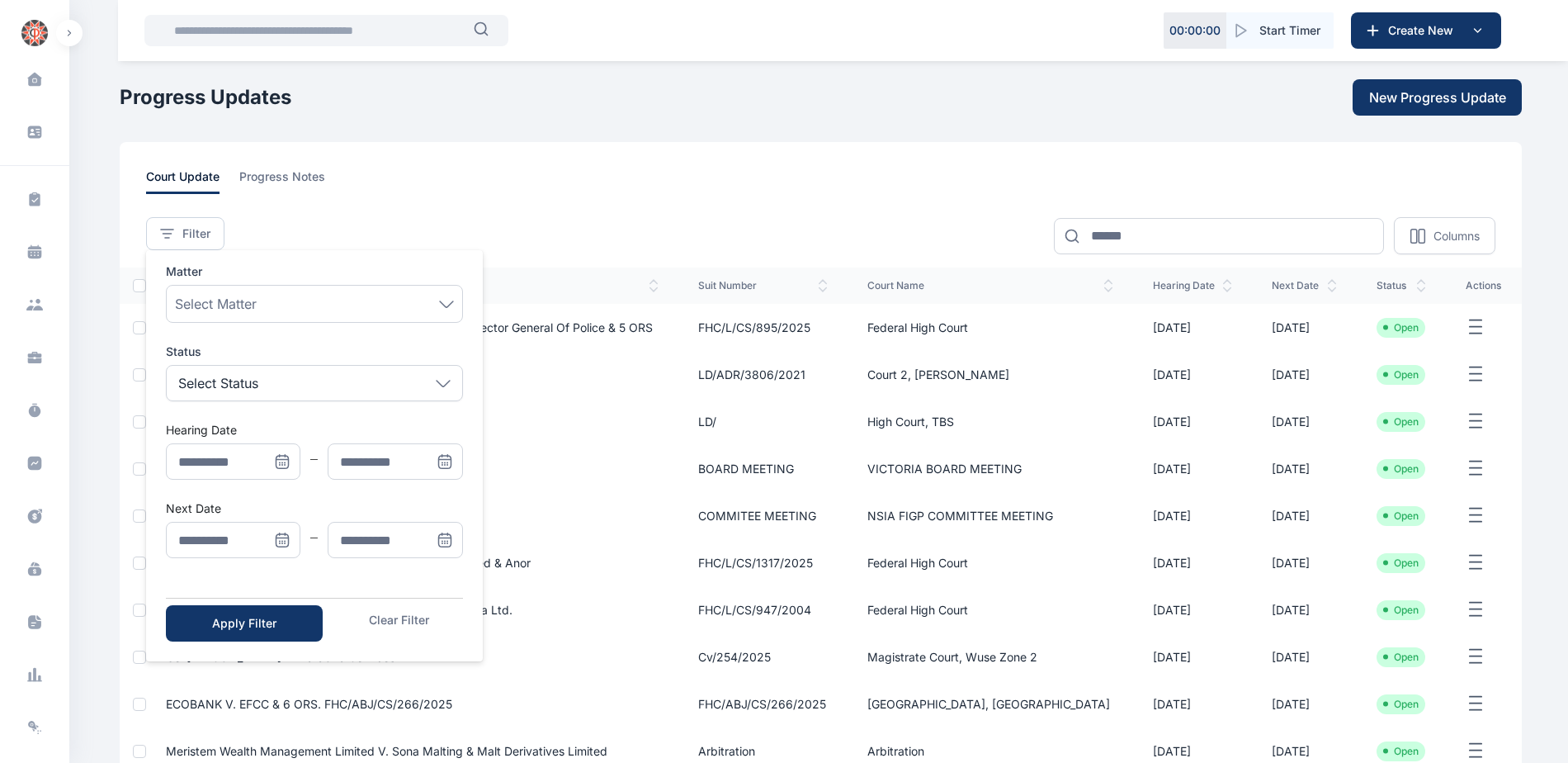
click at [277, 541] on icon "Menu" at bounding box center [282, 540] width 12 height 12
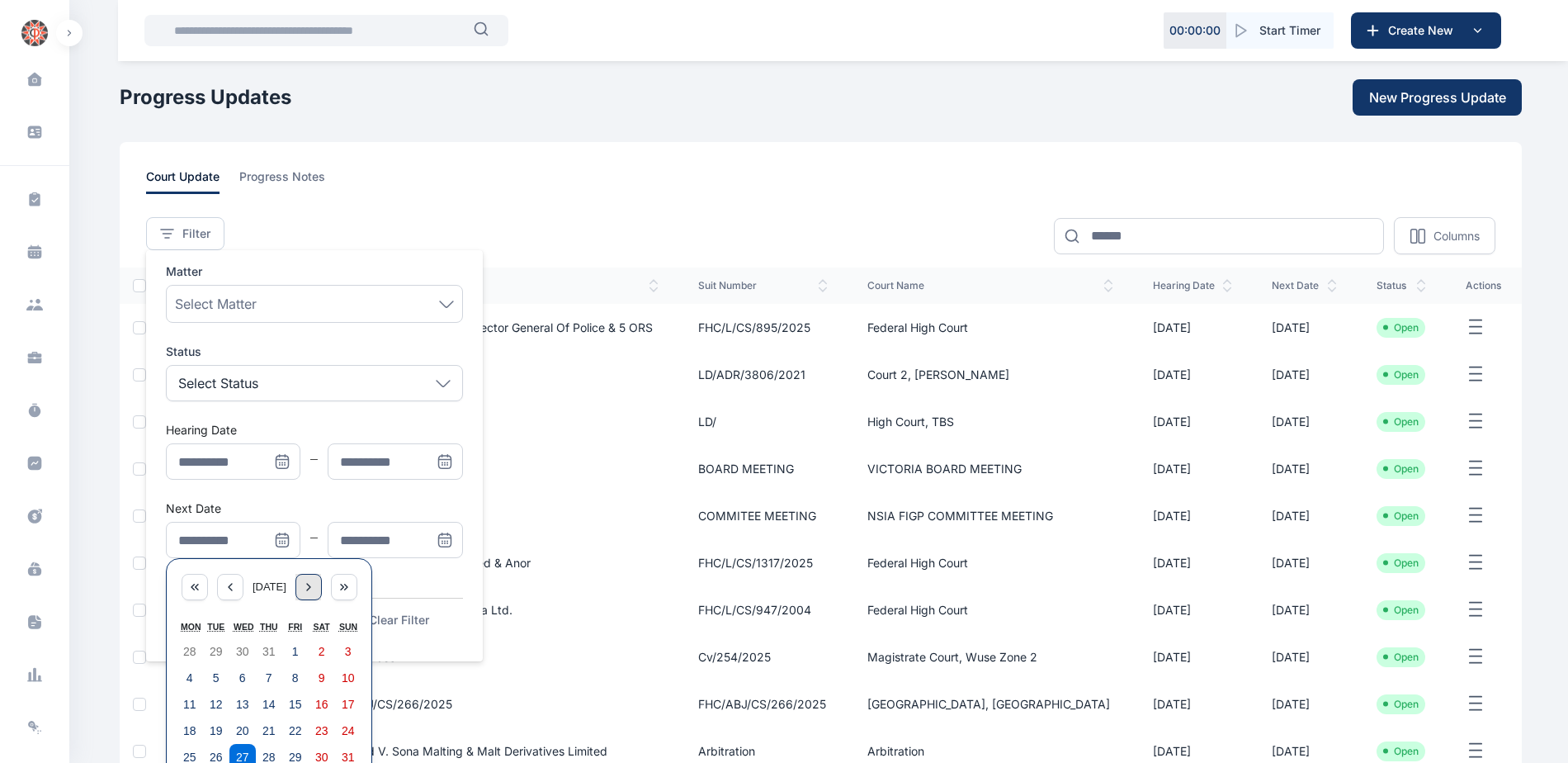
click at [318, 594] on div "Menu" at bounding box center [309, 587] width 26 height 26
click at [181, 642] on button "1" at bounding box center [190, 651] width 26 height 26
type input "**********"
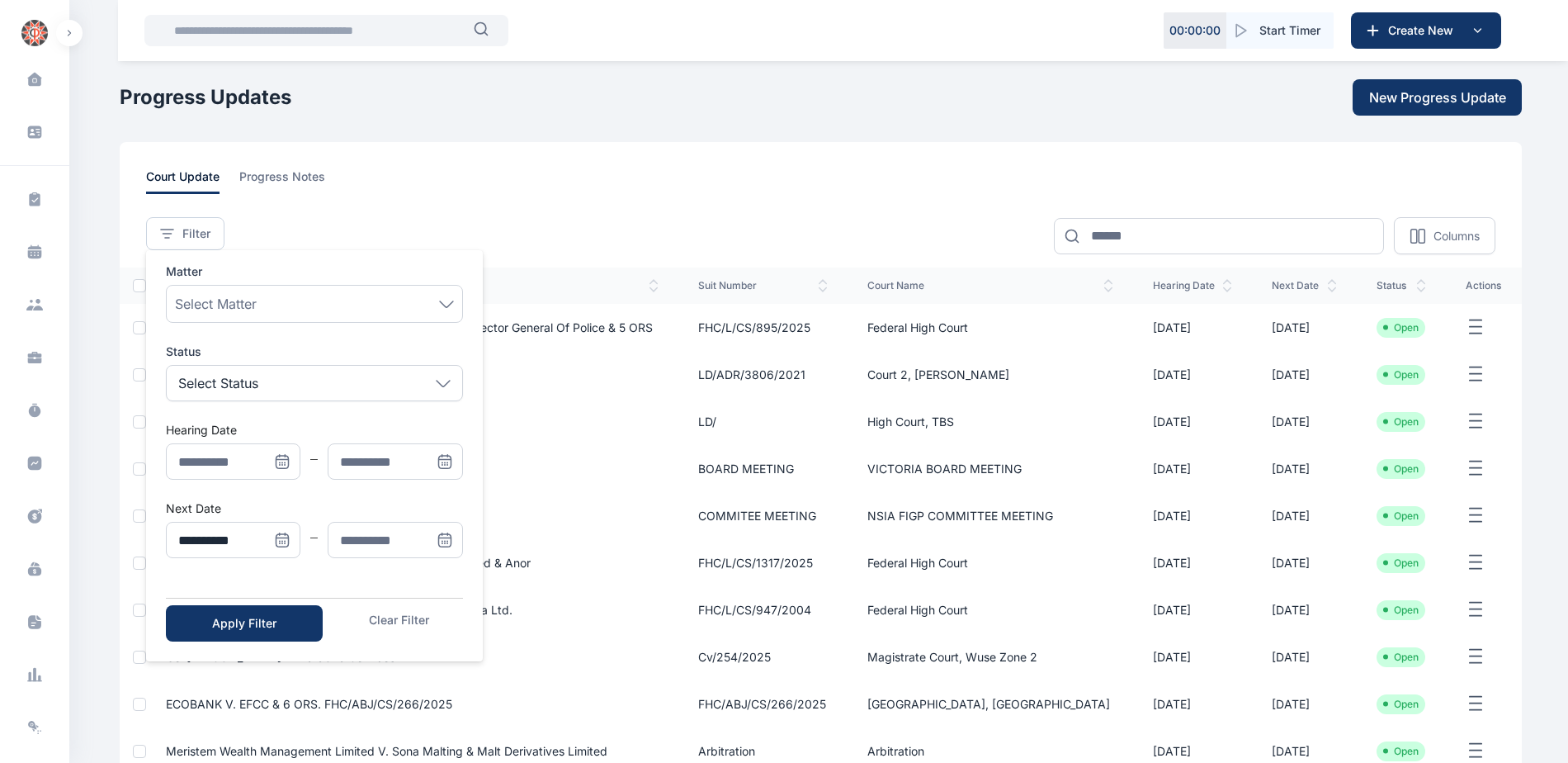
click at [434, 538] on span "Menu" at bounding box center [445, 540] width 37 height 37
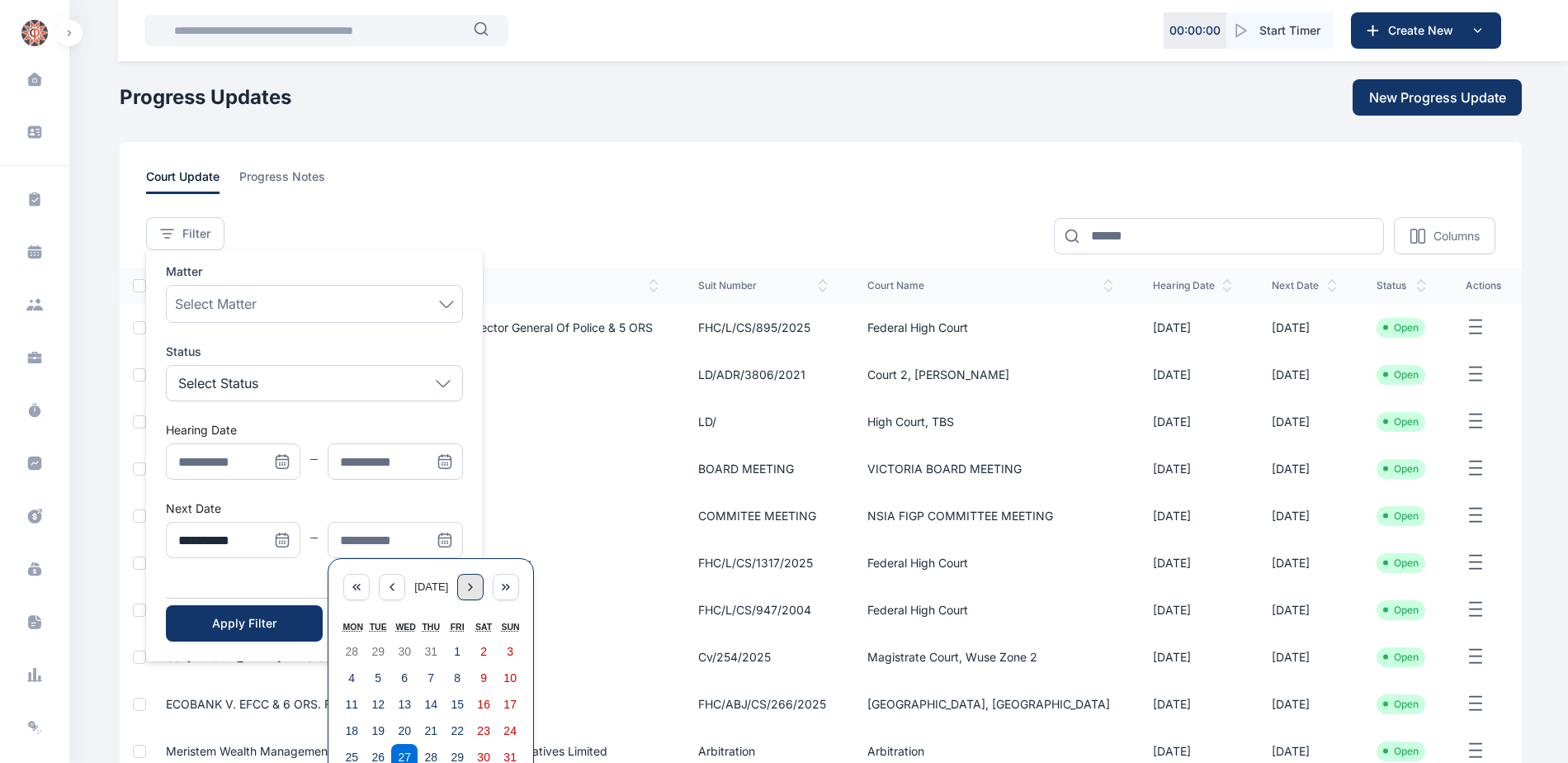
click at [477, 587] on icon "Menu" at bounding box center [470, 587] width 13 height 13
click at [459, 653] on button "5" at bounding box center [457, 651] width 26 height 26
type input "**********"
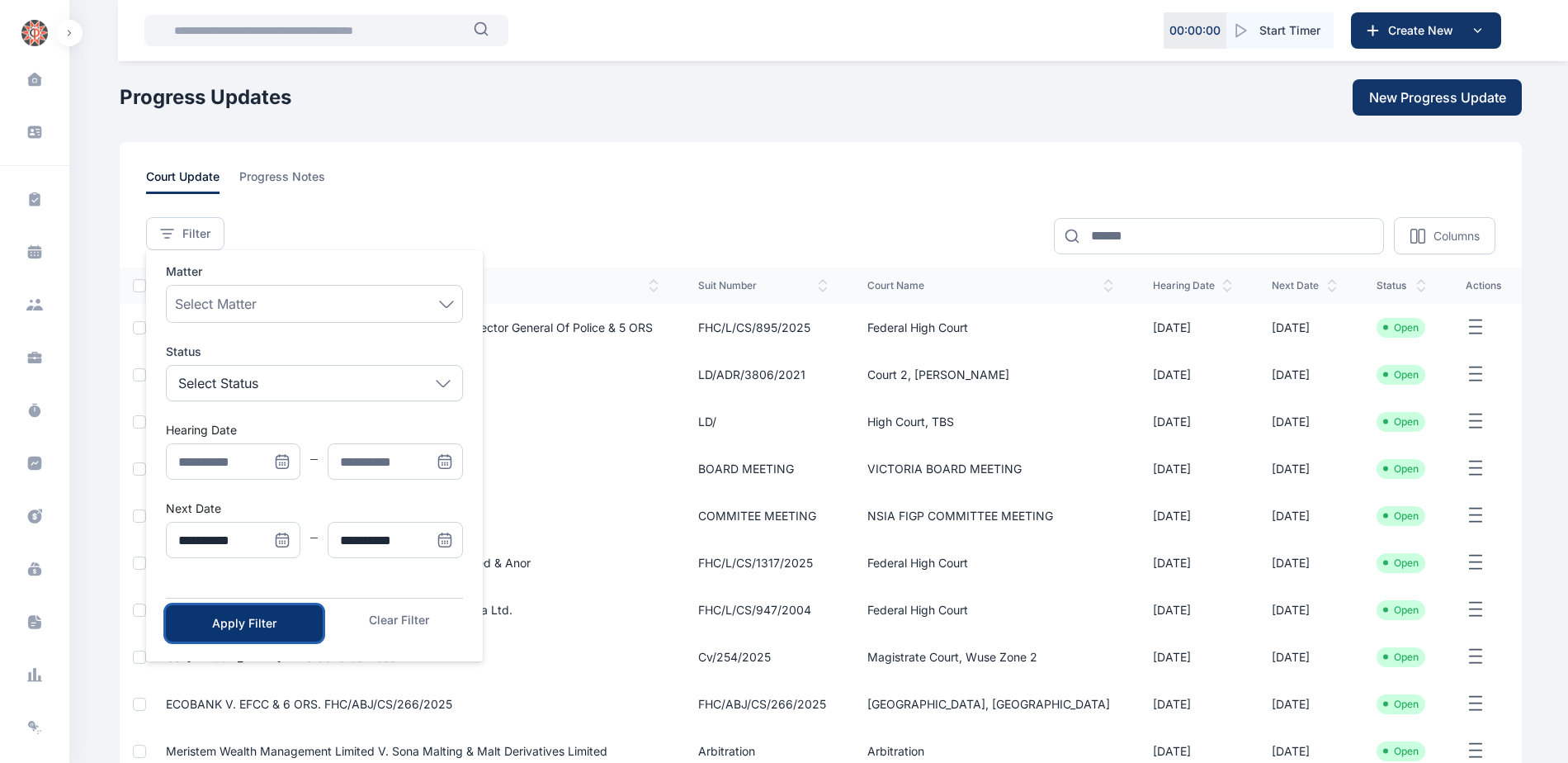
click at [302, 631] on button "Apply Filter" at bounding box center [244, 623] width 157 height 37
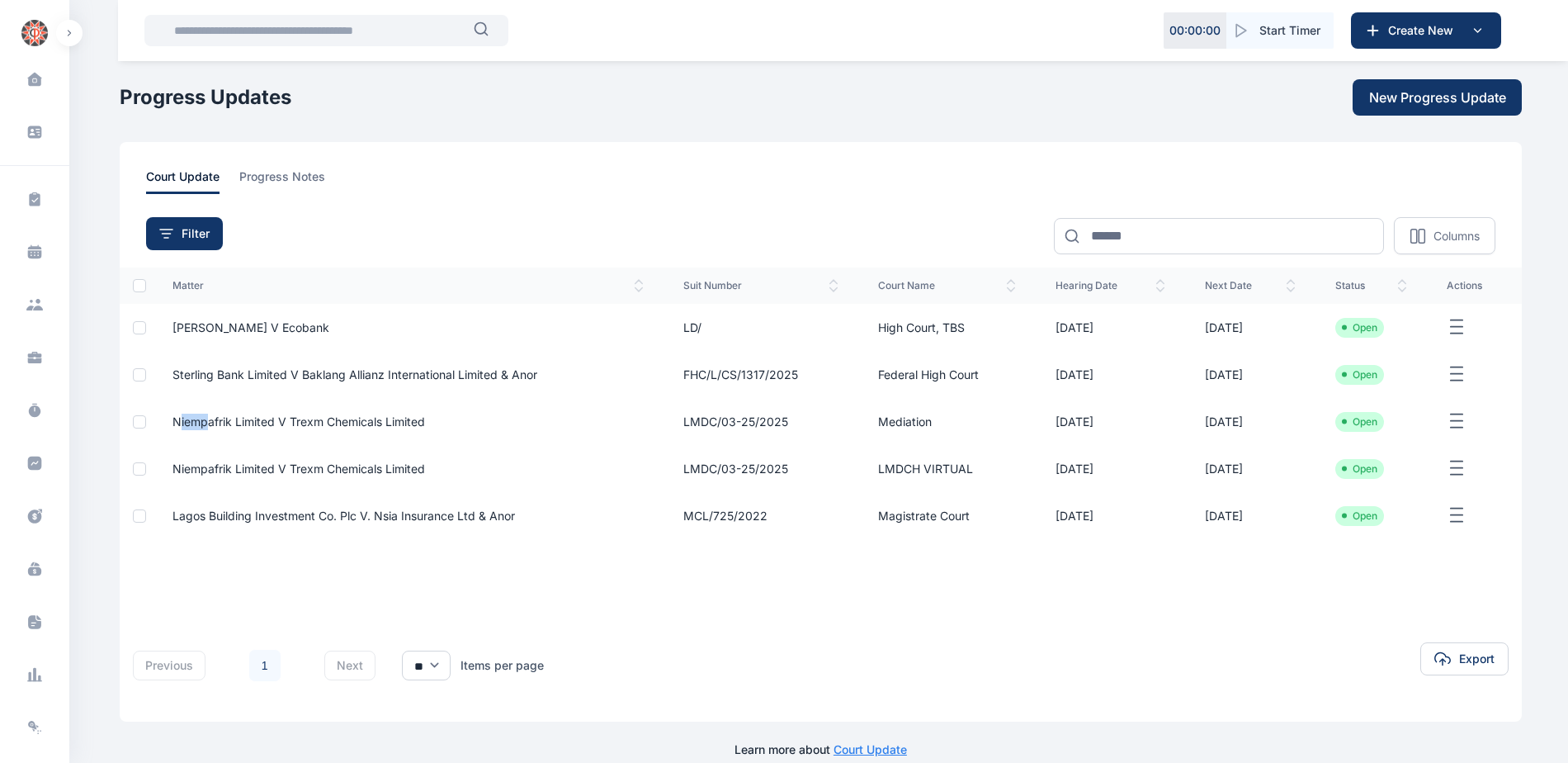
drag, startPoint x: 176, startPoint y: 413, endPoint x: 206, endPoint y: 426, distance: 32.7
click at [206, 426] on td "Niempafrik Limited v Trexm Chemicals Limited" at bounding box center [408, 421] width 510 height 47
click at [257, 624] on div "previous 1 next ** ** ** Items per page Export" at bounding box center [821, 658] width 1402 height 72
drag, startPoint x: 175, startPoint y: 409, endPoint x: 1036, endPoint y: 428, distance: 861.2
click at [1036, 428] on tr "Niempafrik Limited v Trexm Chemicals Limited LMDC/03-25/2025 Mediation [DATE] […" at bounding box center [821, 421] width 1402 height 47
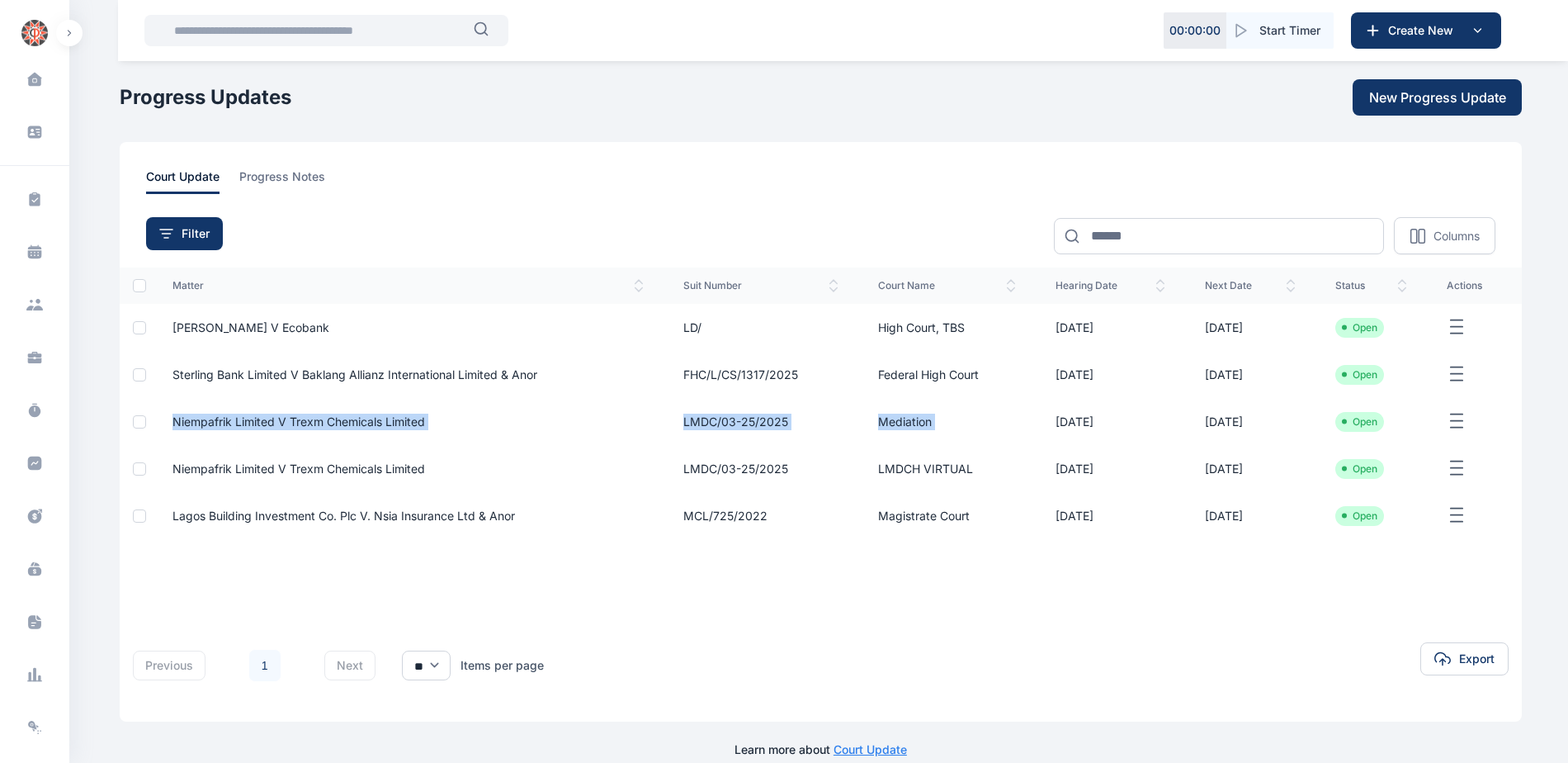
copy tr "Niempafrik Limited v Trexm Chemicals Limited LMDC/03-25/2025 Mediation"
click at [235, 630] on div "previous 1 next ** ** ** Items per page Export" at bounding box center [821, 658] width 1402 height 72
drag, startPoint x: 168, startPoint y: 415, endPoint x: 428, endPoint y: 427, distance: 260.3
click at [428, 427] on td "Niempafrik Limited v Trexm Chemicals Limited" at bounding box center [408, 421] width 510 height 47
copy span "Niempafrik Limited v Trexm Chemicals Limited"
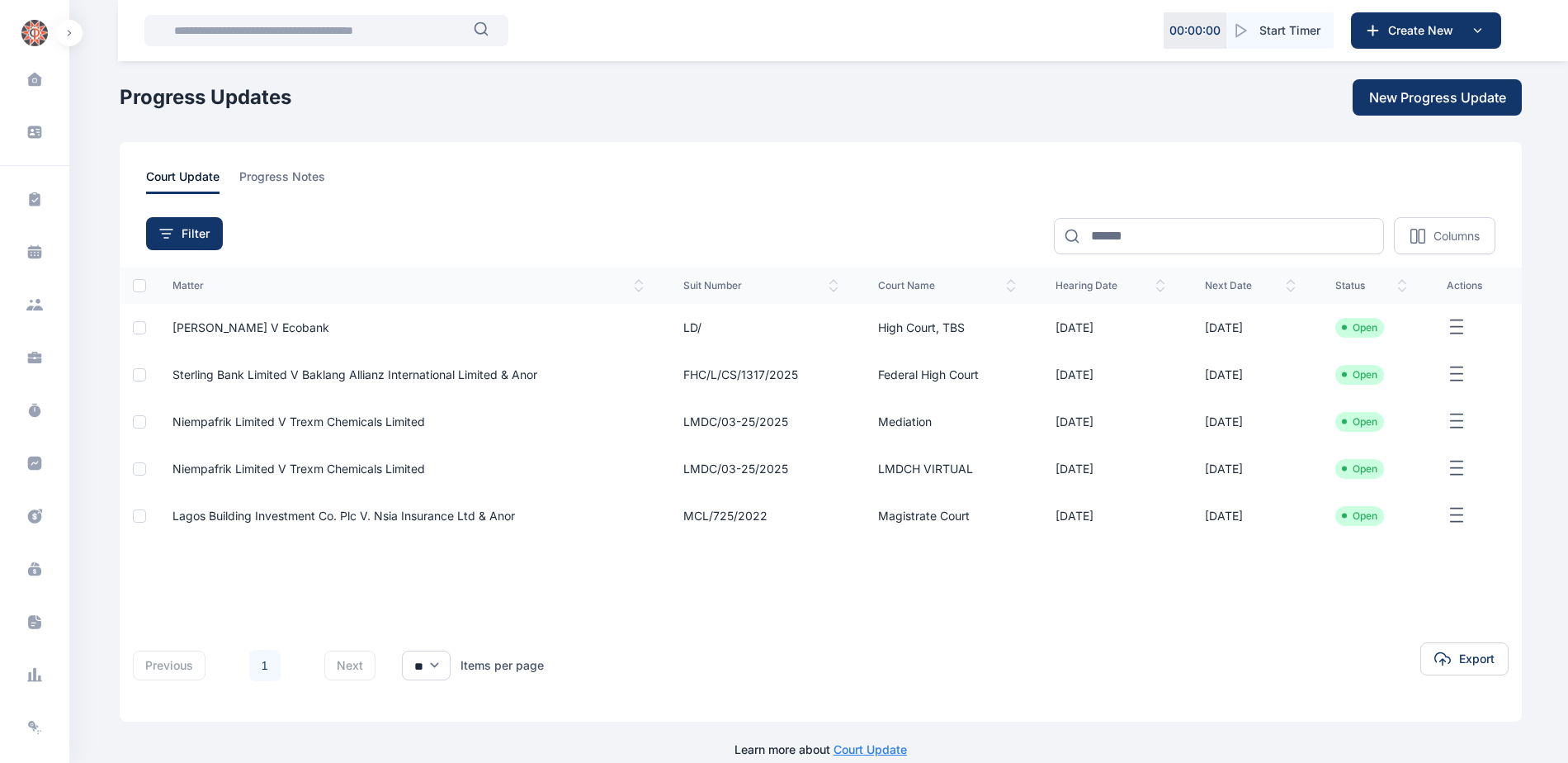
click at [1346, 432] on td "Open" at bounding box center [1371, 421] width 112 height 47
click at [1347, 426] on li "Open" at bounding box center [1360, 421] width 36 height 13
click at [1378, 466] on ul "Open" at bounding box center [1360, 468] width 49 height 20
click at [1371, 468] on li "Open" at bounding box center [1360, 468] width 36 height 13
